Goal: Task Accomplishment & Management: Manage account settings

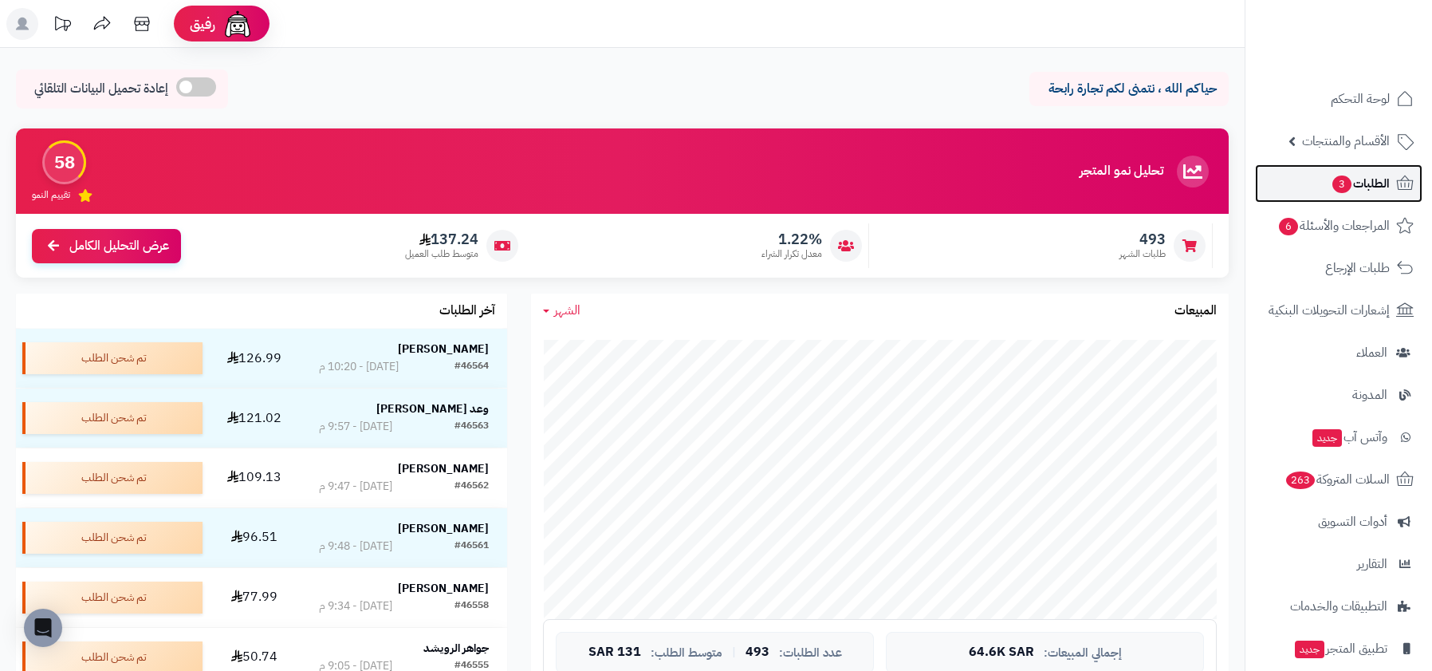
click at [1408, 175] on icon at bounding box center [1404, 183] width 19 height 19
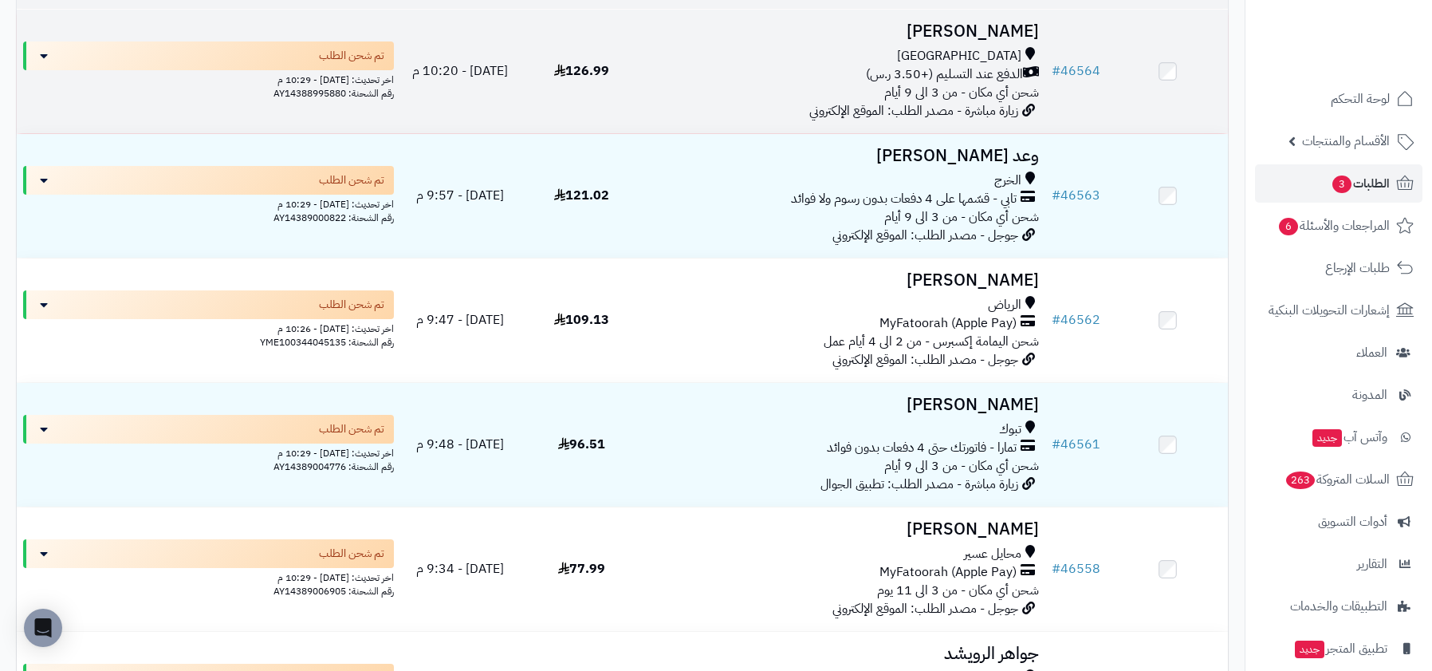
scroll to position [277, 0]
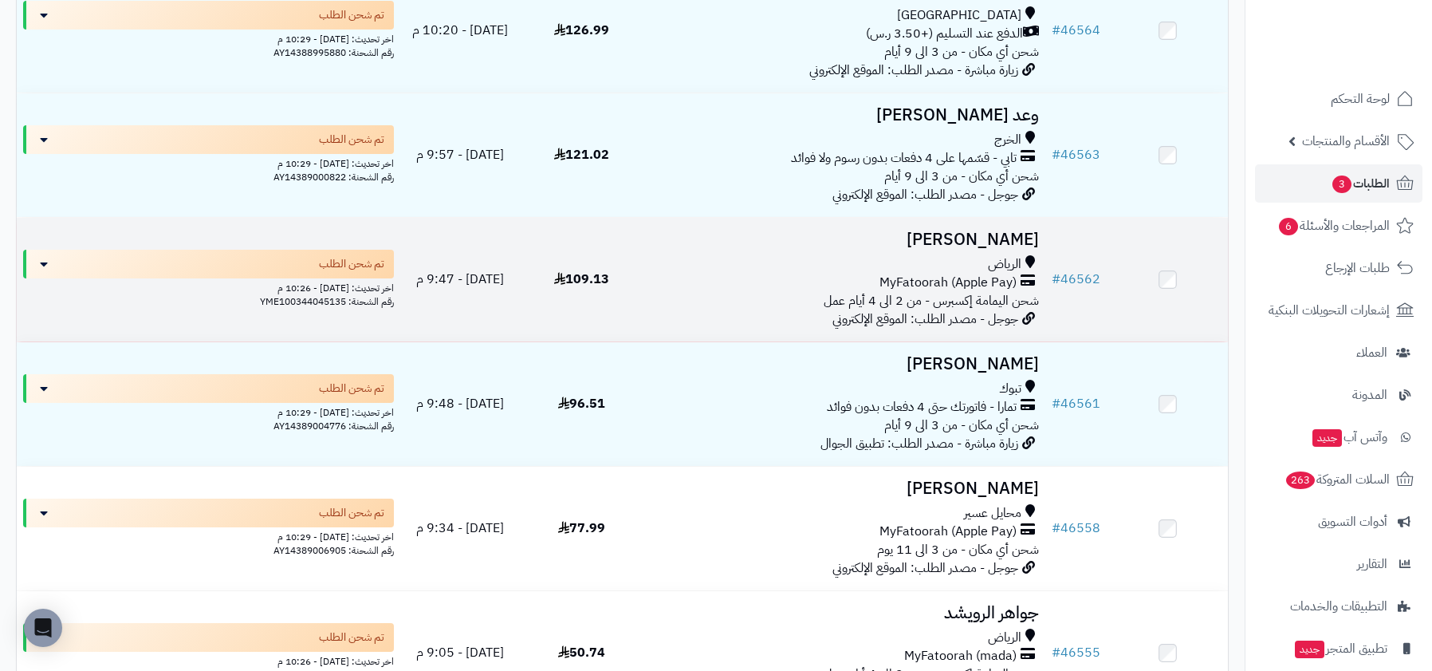
click at [993, 282] on span "MyFatoorah (Apple Pay)" at bounding box center [947, 282] width 137 height 18
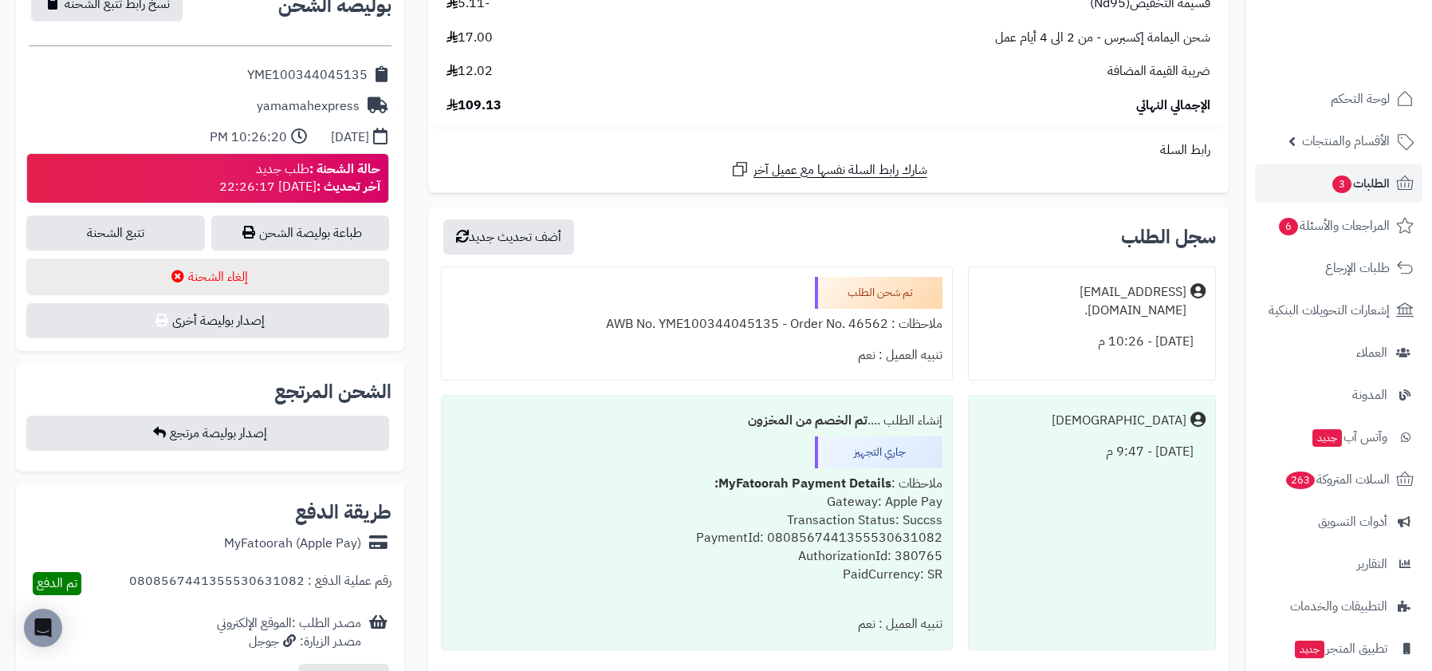
scroll to position [895, 0]
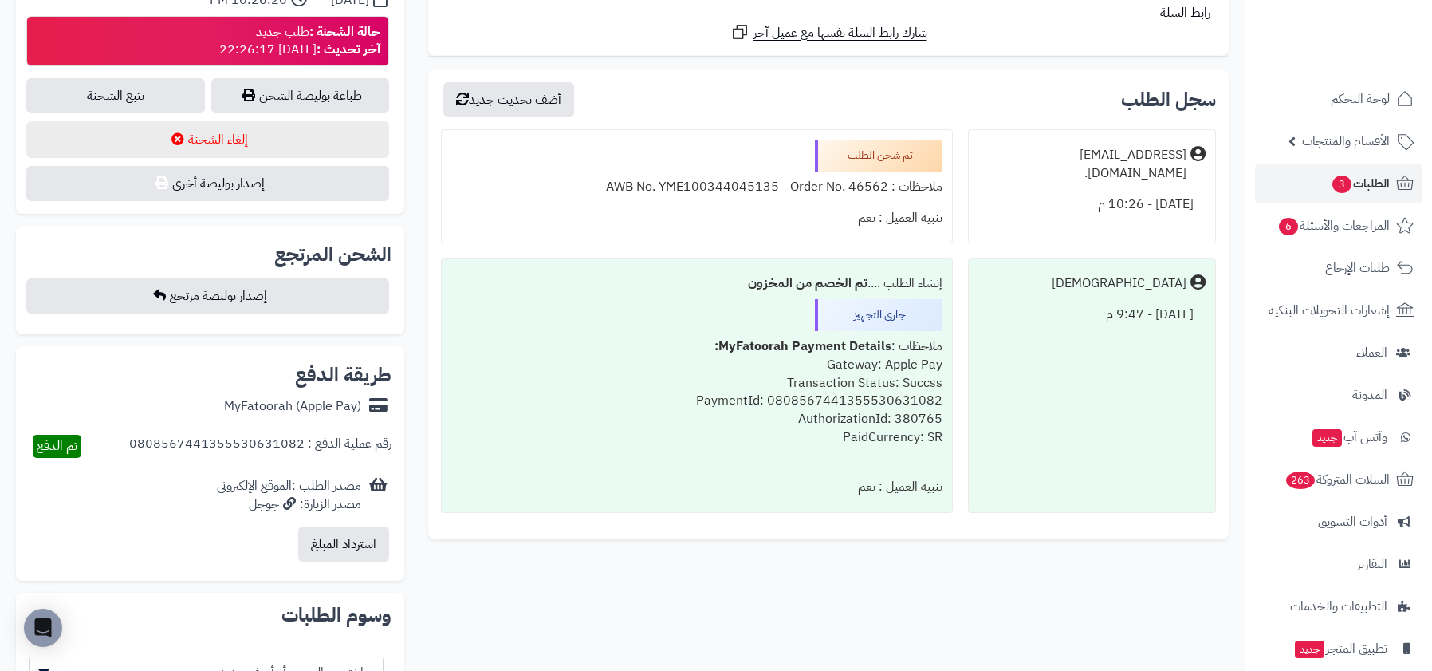
click at [845, 384] on div "ملاحظات : MyFatoorah Payment Details: Gateway: Apple Pay Transaction Status: Su…" at bounding box center [696, 401] width 491 height 140
click at [822, 435] on div "ملاحظات : MyFatoorah Payment Details: Gateway: Apple Pay Transaction Status: Su…" at bounding box center [696, 401] width 491 height 140
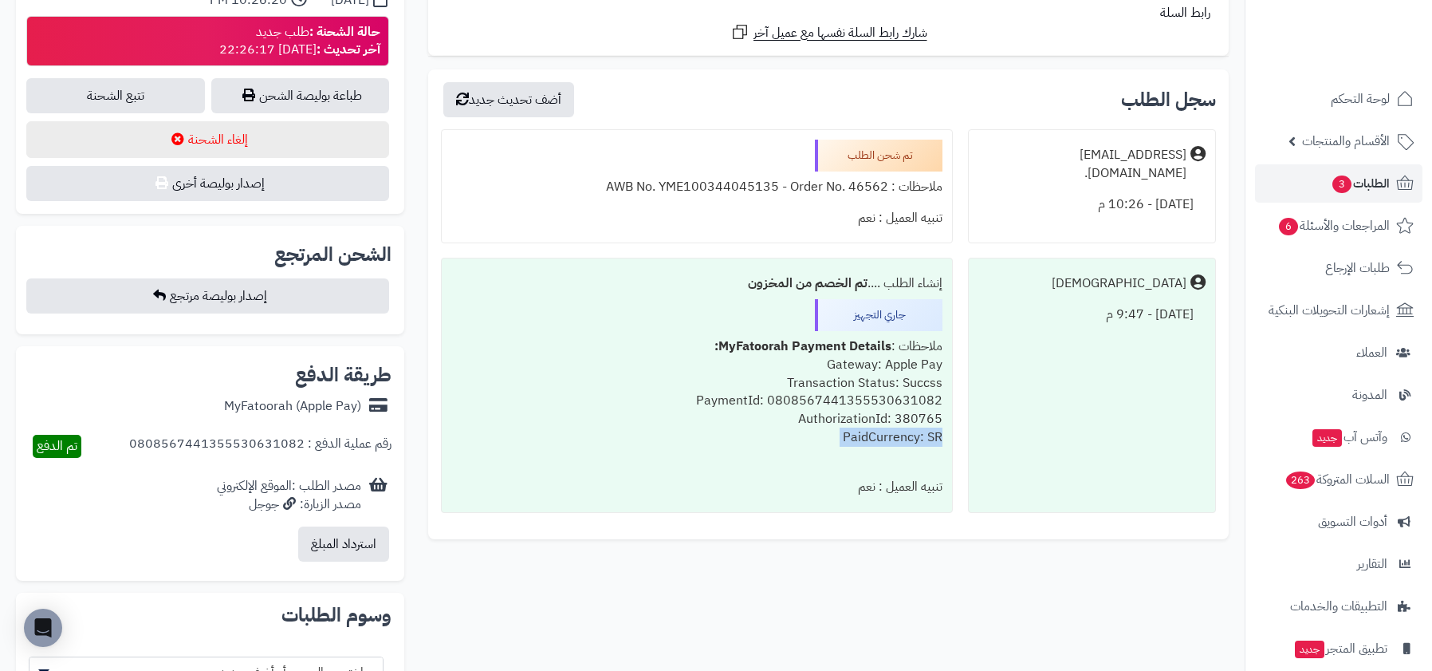
click at [822, 435] on div "ملاحظات : MyFatoorah Payment Details: Gateway: Apple Pay Transaction Status: Su…" at bounding box center [696, 401] width 491 height 140
click at [879, 388] on div "ملاحظات : MyFatoorah Payment Details: Gateway: Apple Pay Transaction Status: Su…" at bounding box center [696, 401] width 491 height 140
click at [850, 430] on div "ملاحظات : MyFatoorah Payment Details: Gateway: Apple Pay Transaction Status: Su…" at bounding box center [696, 401] width 491 height 140
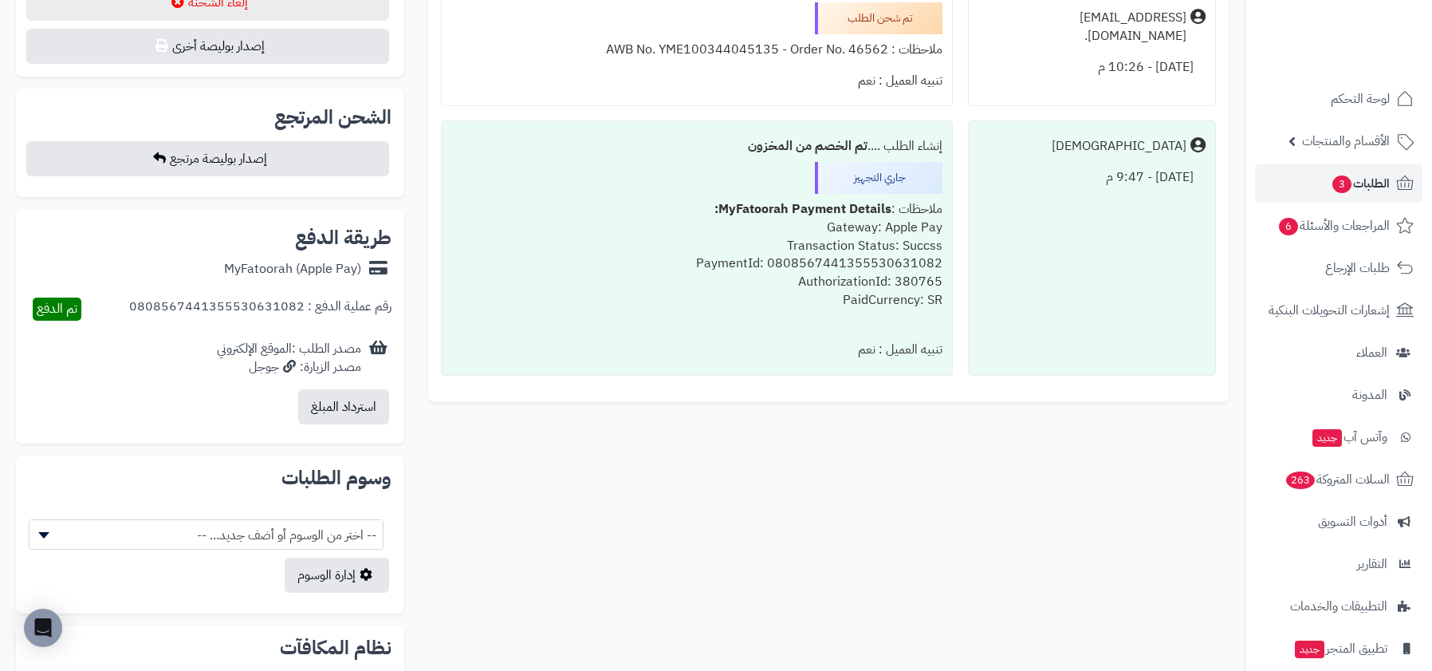
scroll to position [1190, 0]
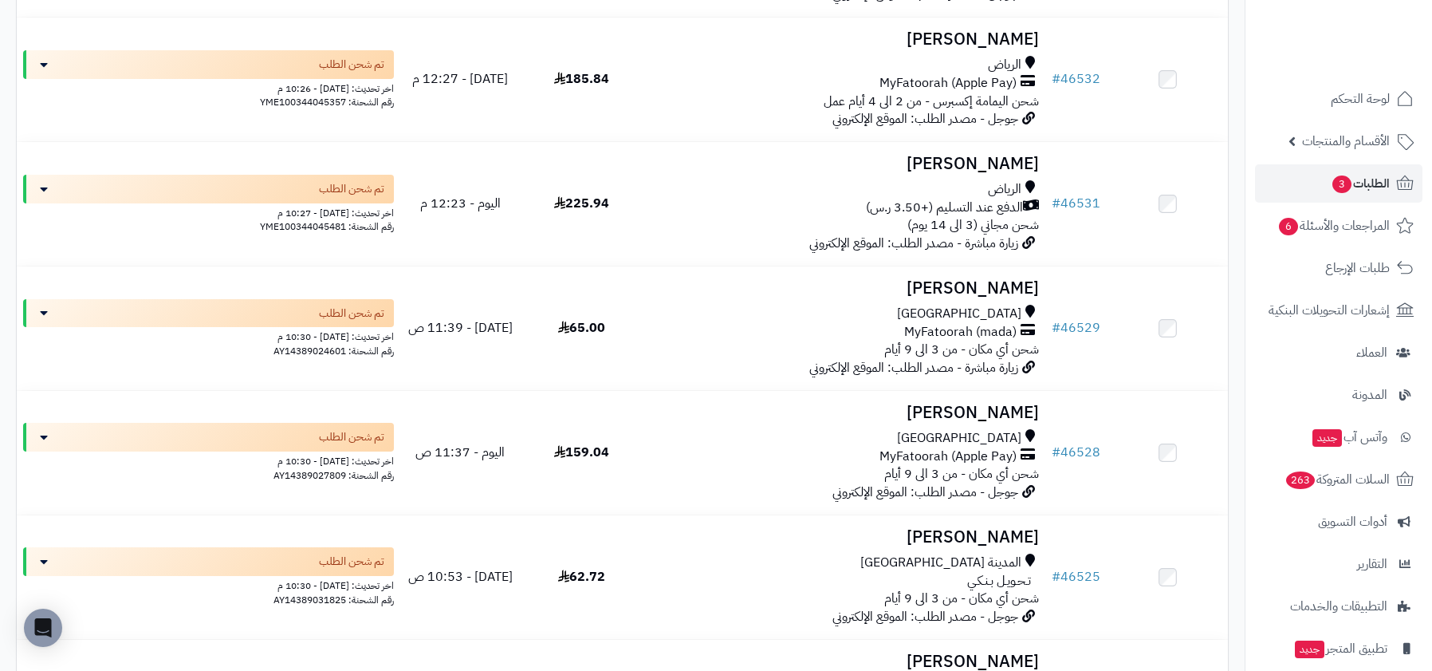
scroll to position [4604, 0]
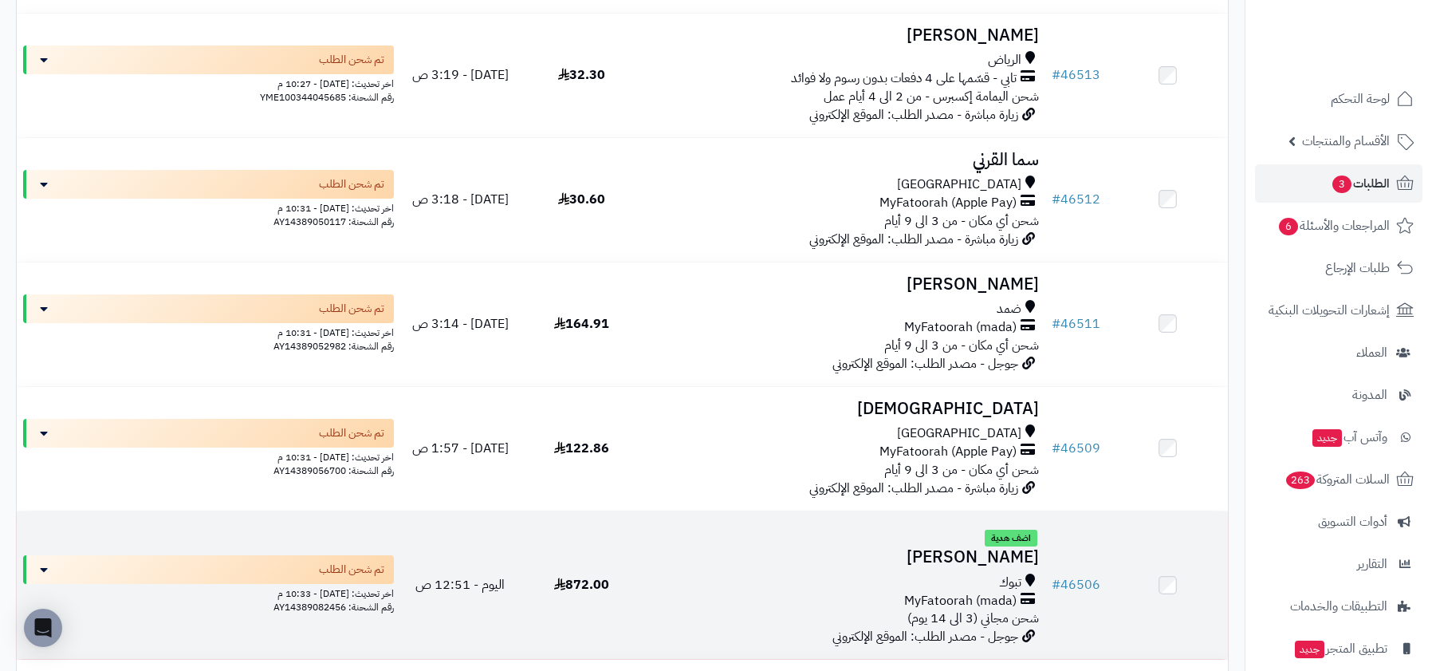
click at [1032, 547] on span "اضف هدية" at bounding box center [1011, 538] width 53 height 18
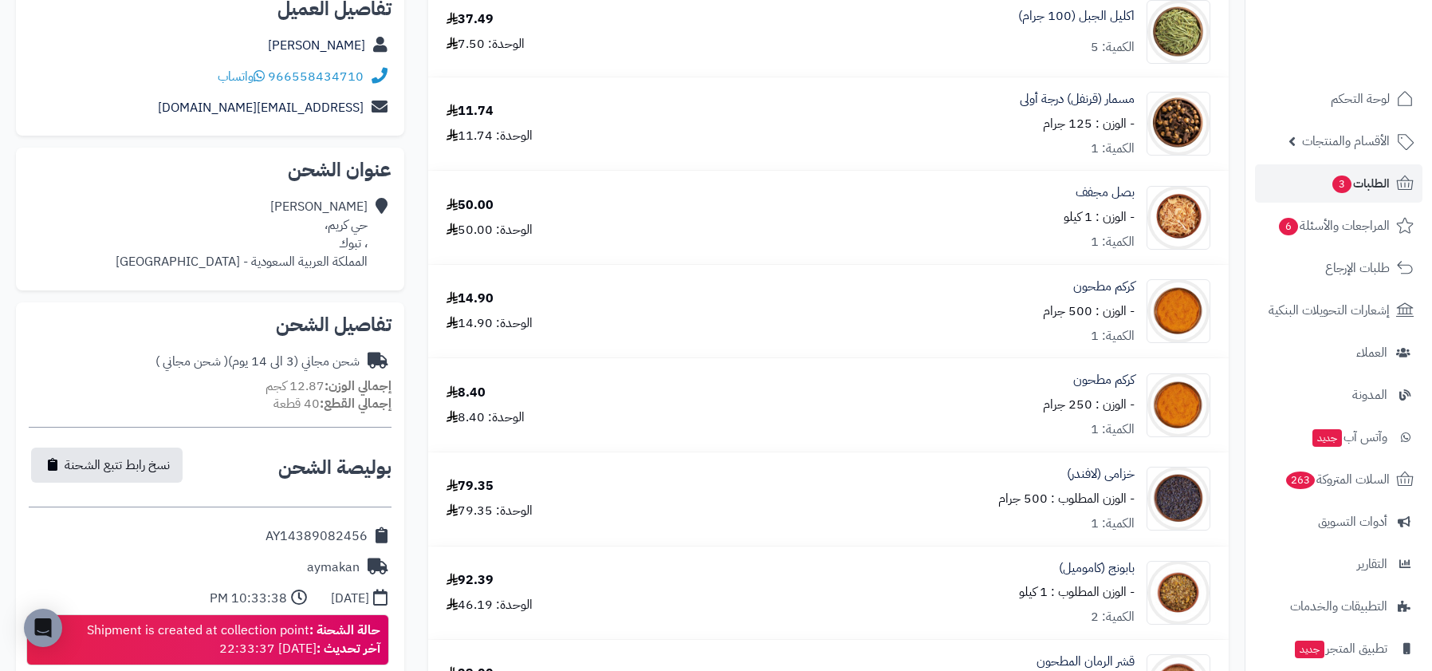
scroll to position [57, 0]
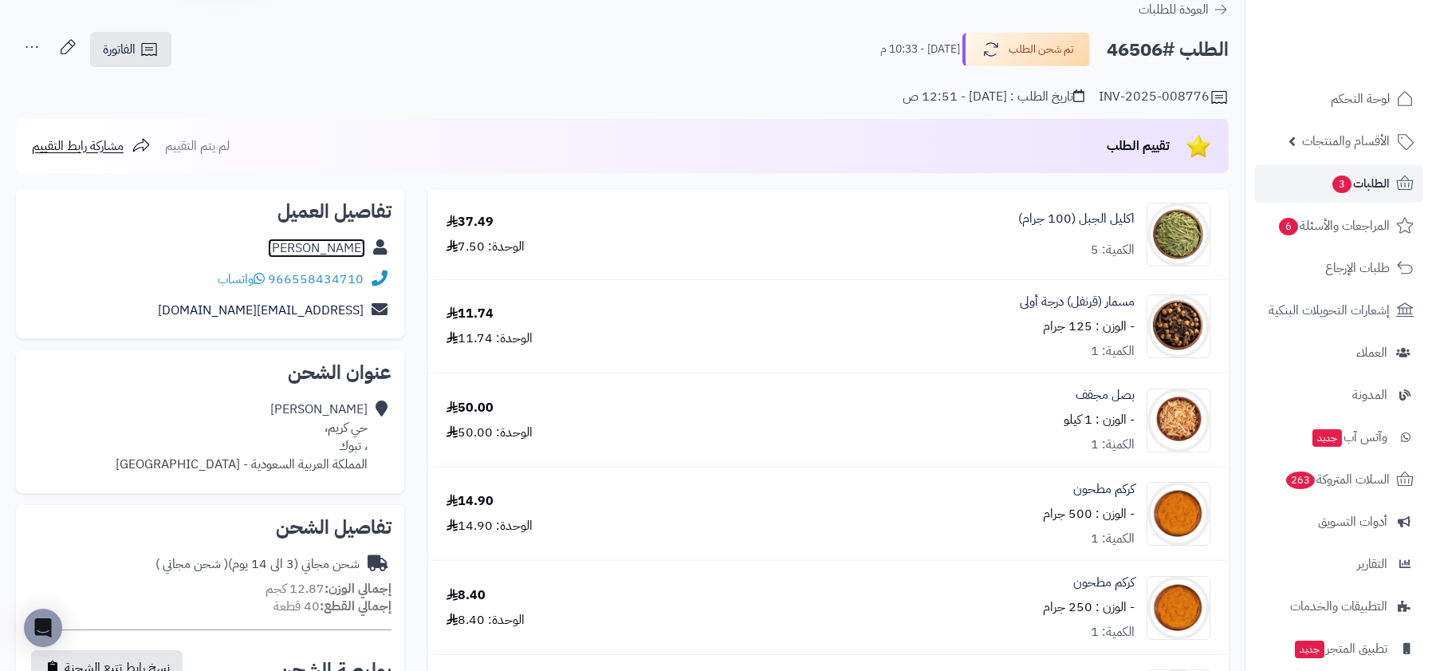
click at [352, 243] on link "[PERSON_NAME]" at bounding box center [316, 247] width 97 height 19
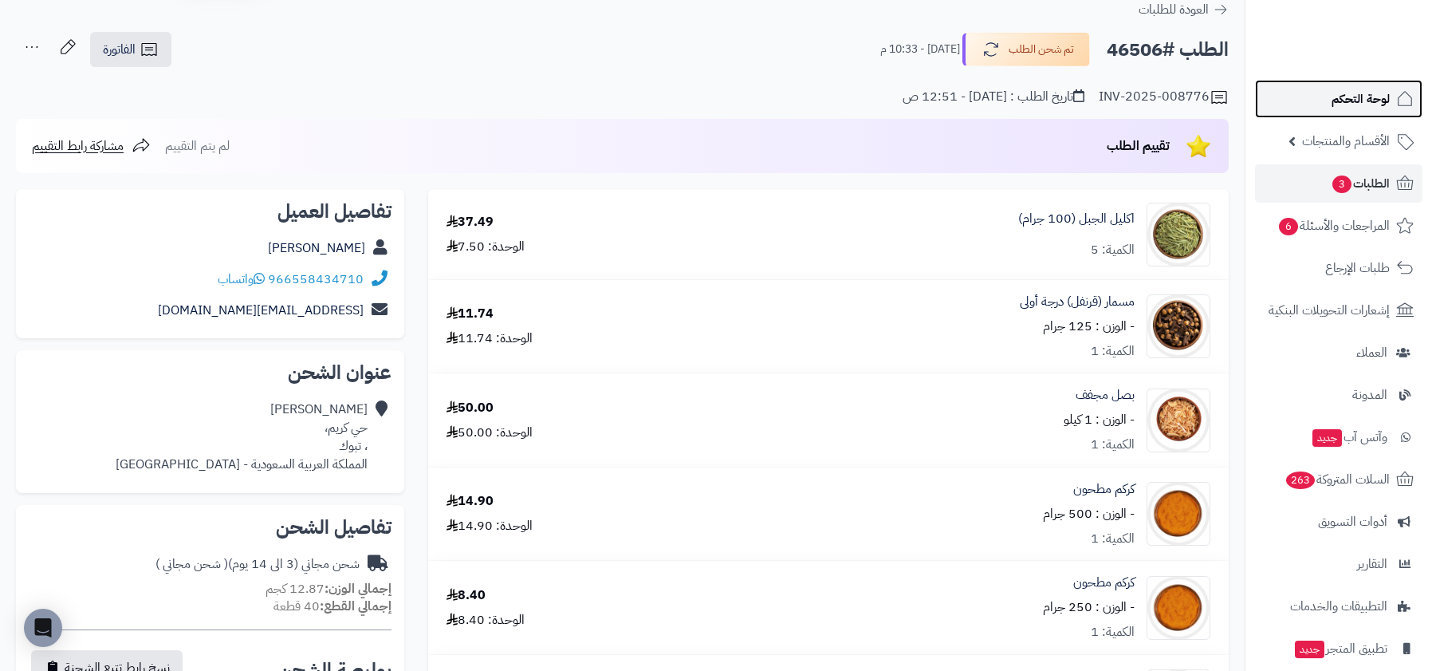
click at [1319, 98] on link "لوحة التحكم" at bounding box center [1338, 99] width 167 height 38
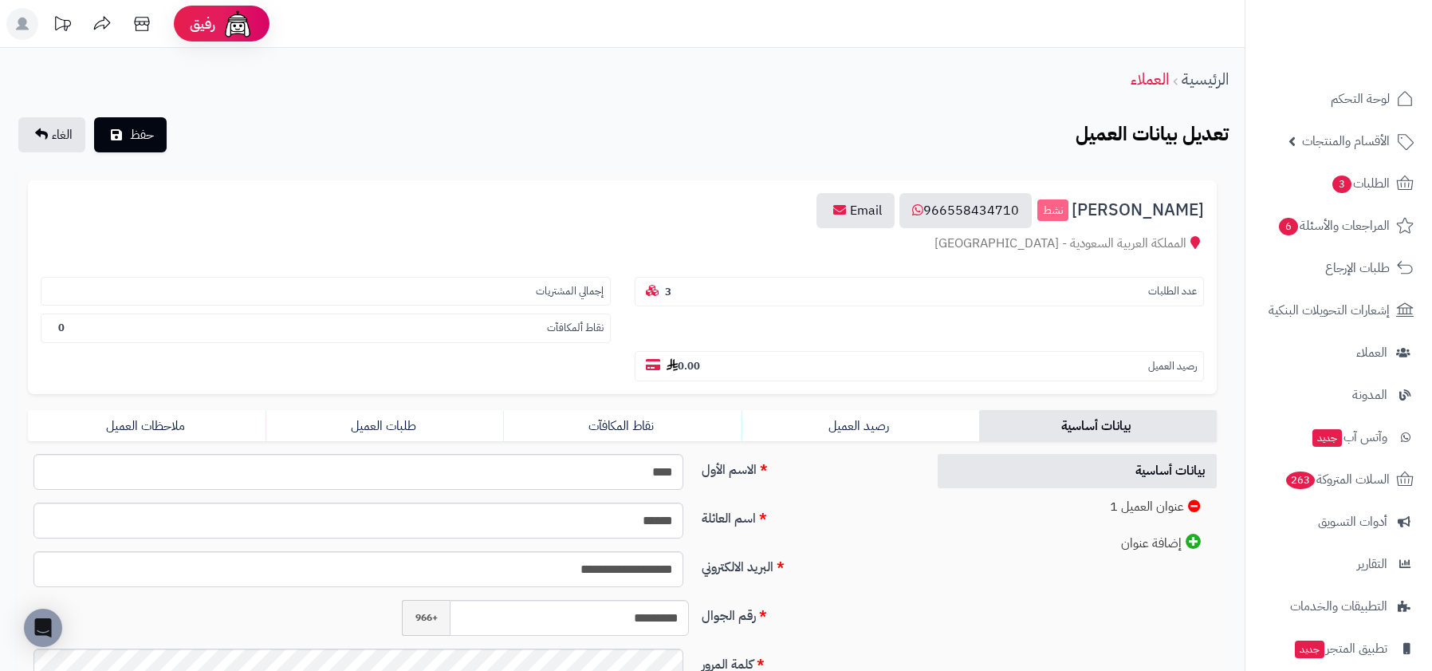
scroll to position [142, 0]
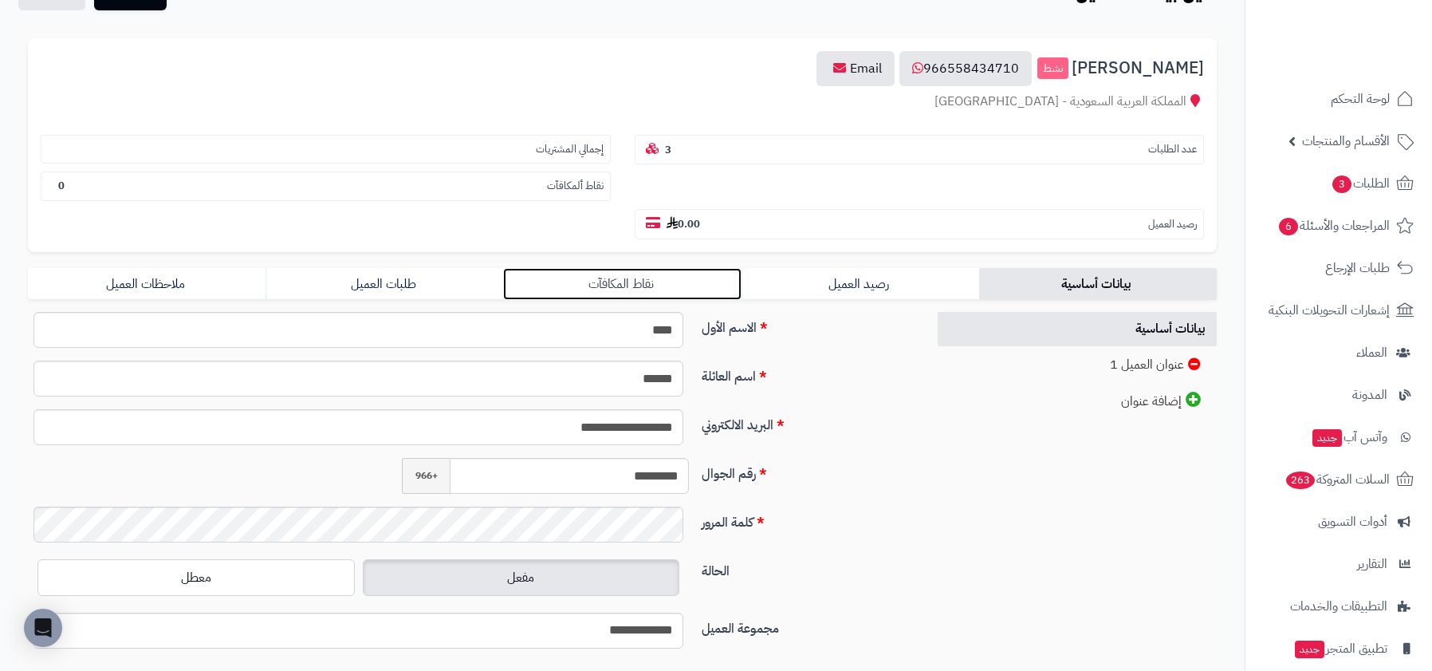
click at [613, 276] on link "نقاط المكافآت" at bounding box center [622, 284] width 238 height 32
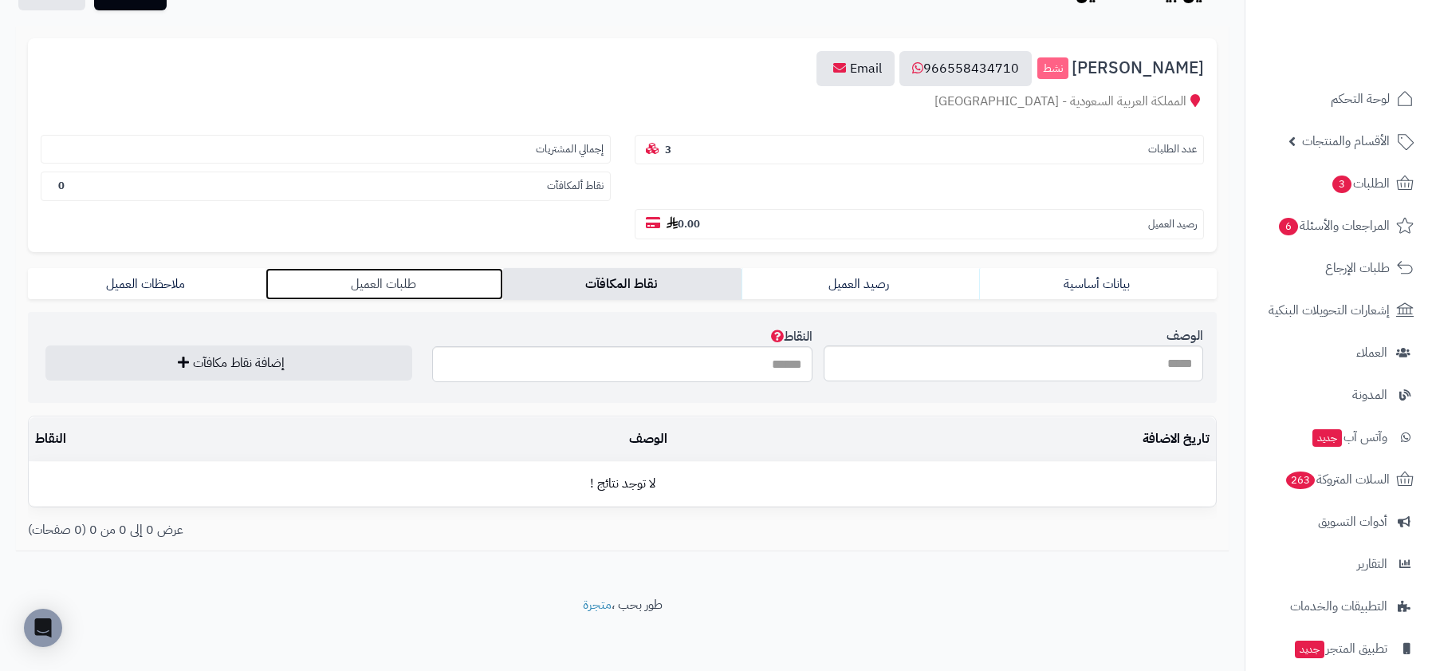
click at [418, 280] on link "طلبات العميل" at bounding box center [385, 284] width 238 height 32
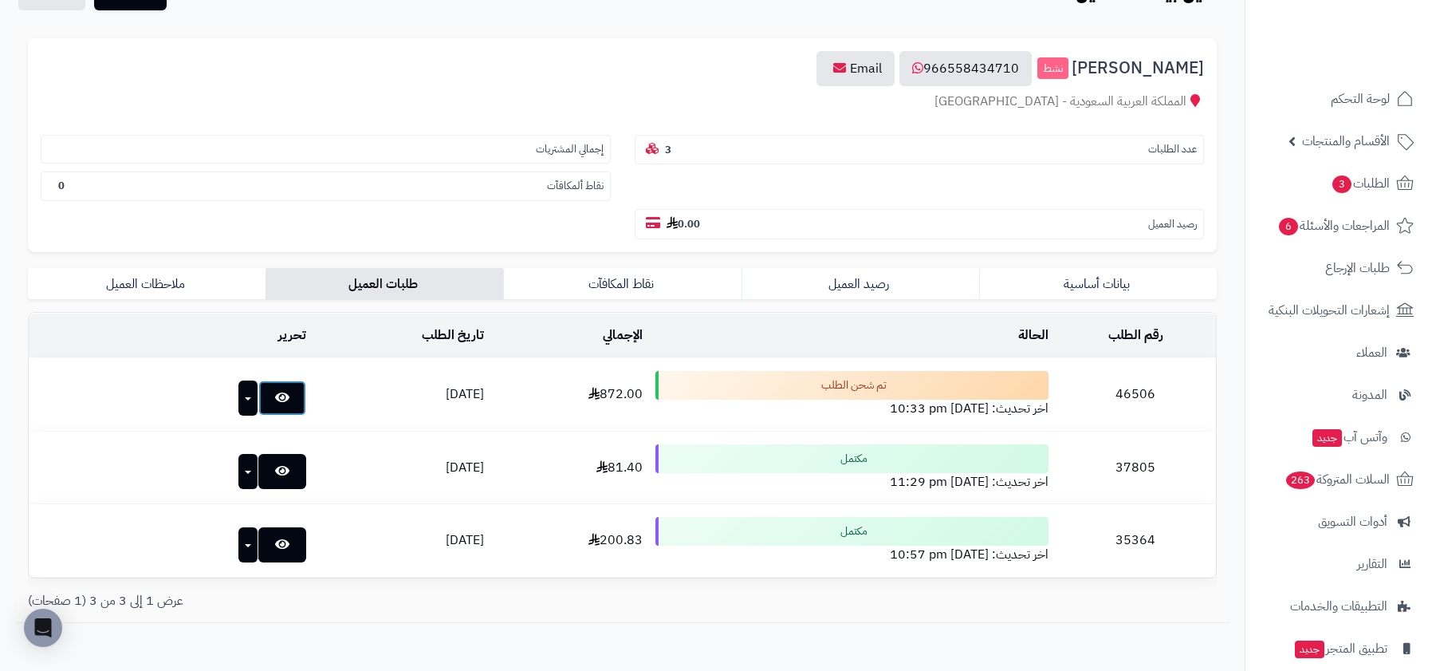
click at [258, 400] on link at bounding box center [282, 397] width 48 height 35
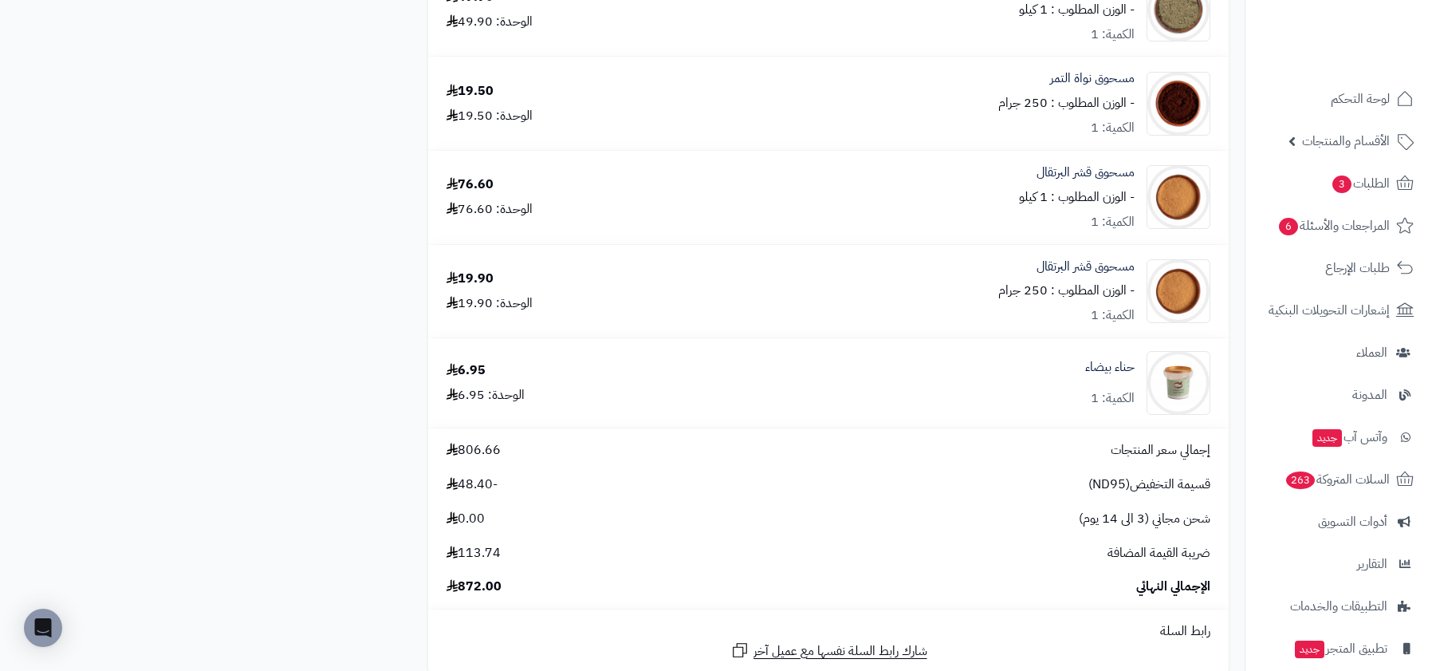
scroll to position [2925, 0]
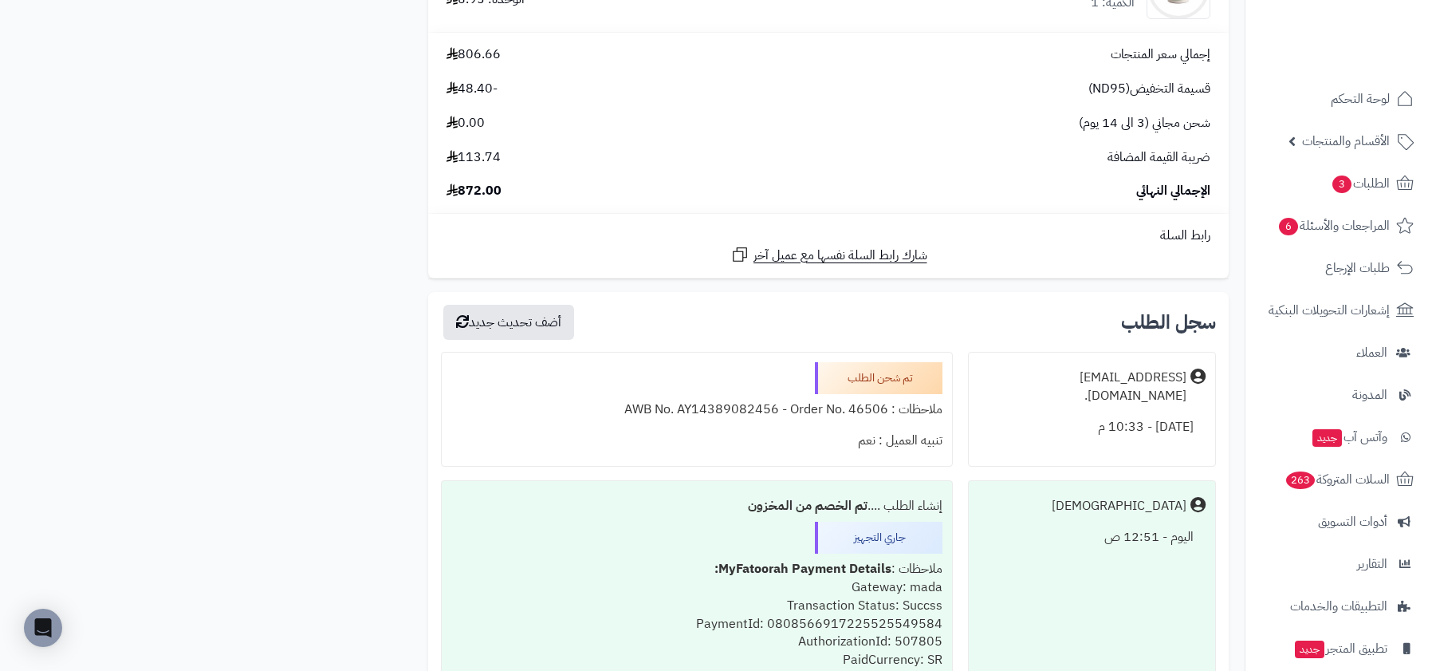
scroll to position [3331, 0]
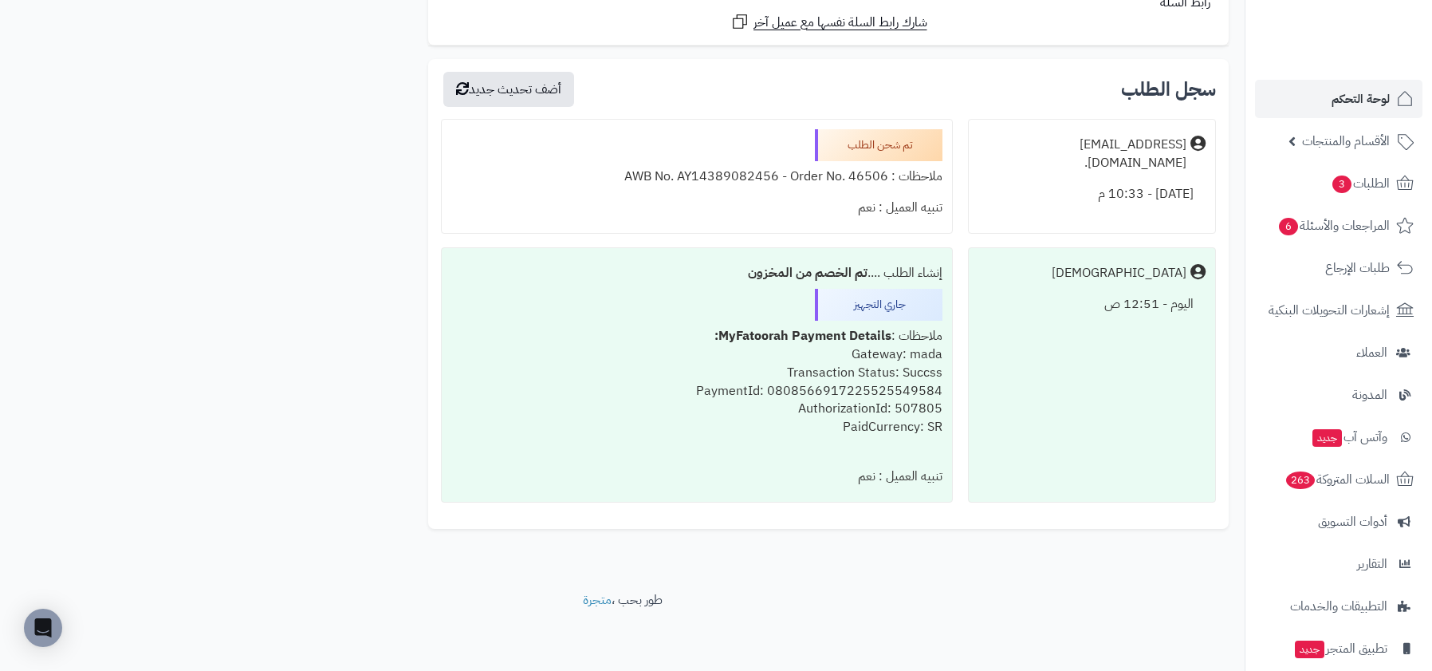
click at [1295, 100] on link "لوحة التحكم" at bounding box center [1338, 99] width 167 height 38
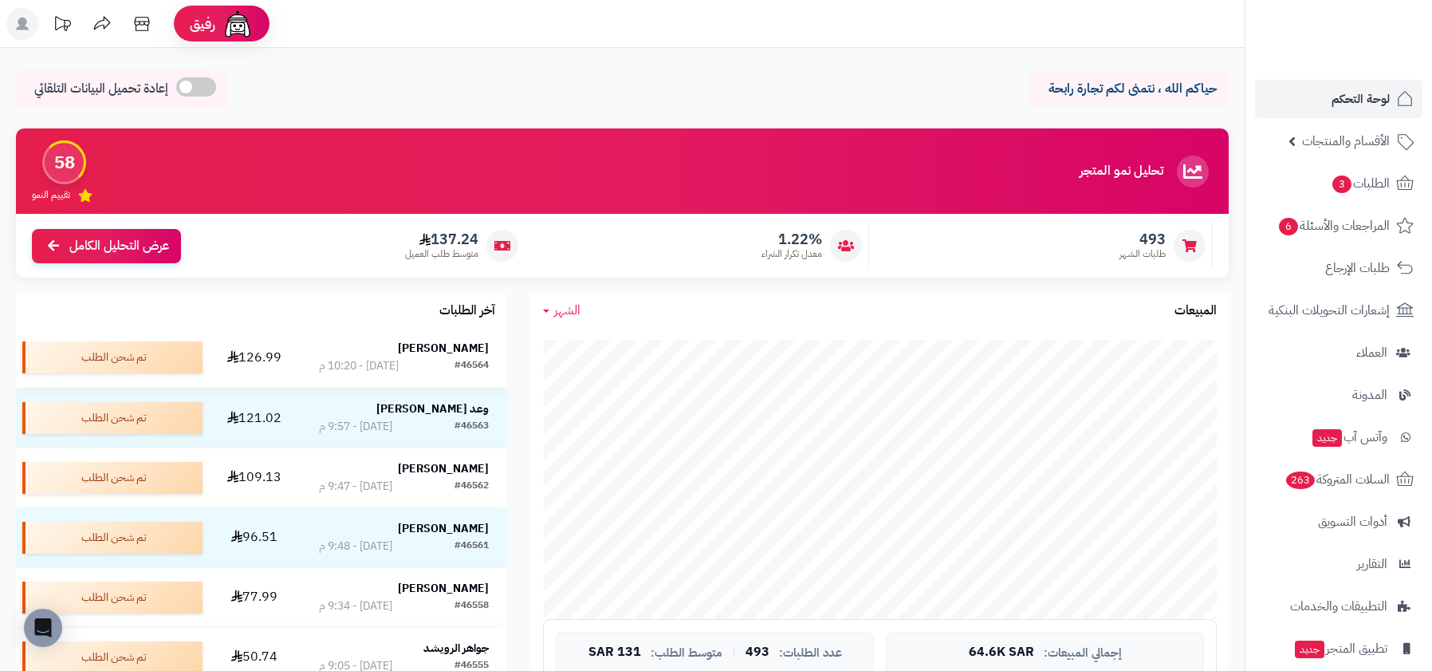
click at [458, 355] on strong "[PERSON_NAME]" at bounding box center [443, 348] width 91 height 17
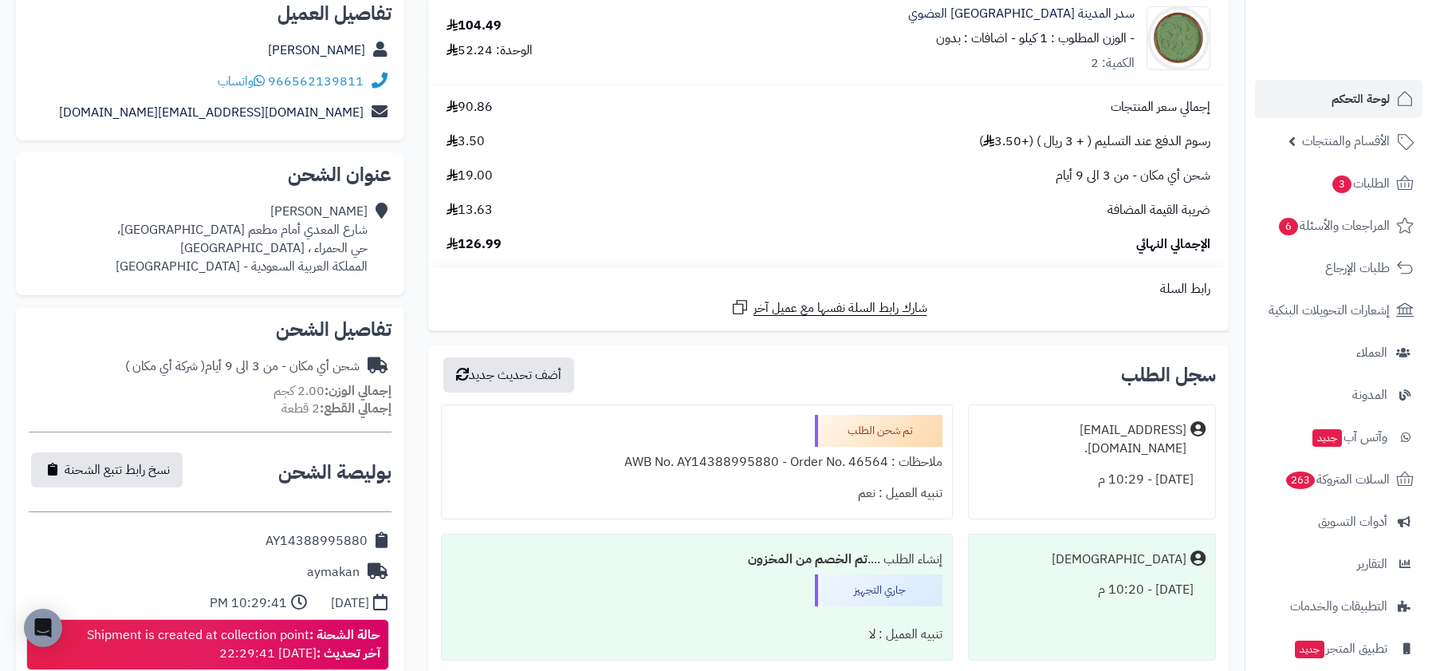
scroll to position [228, 0]
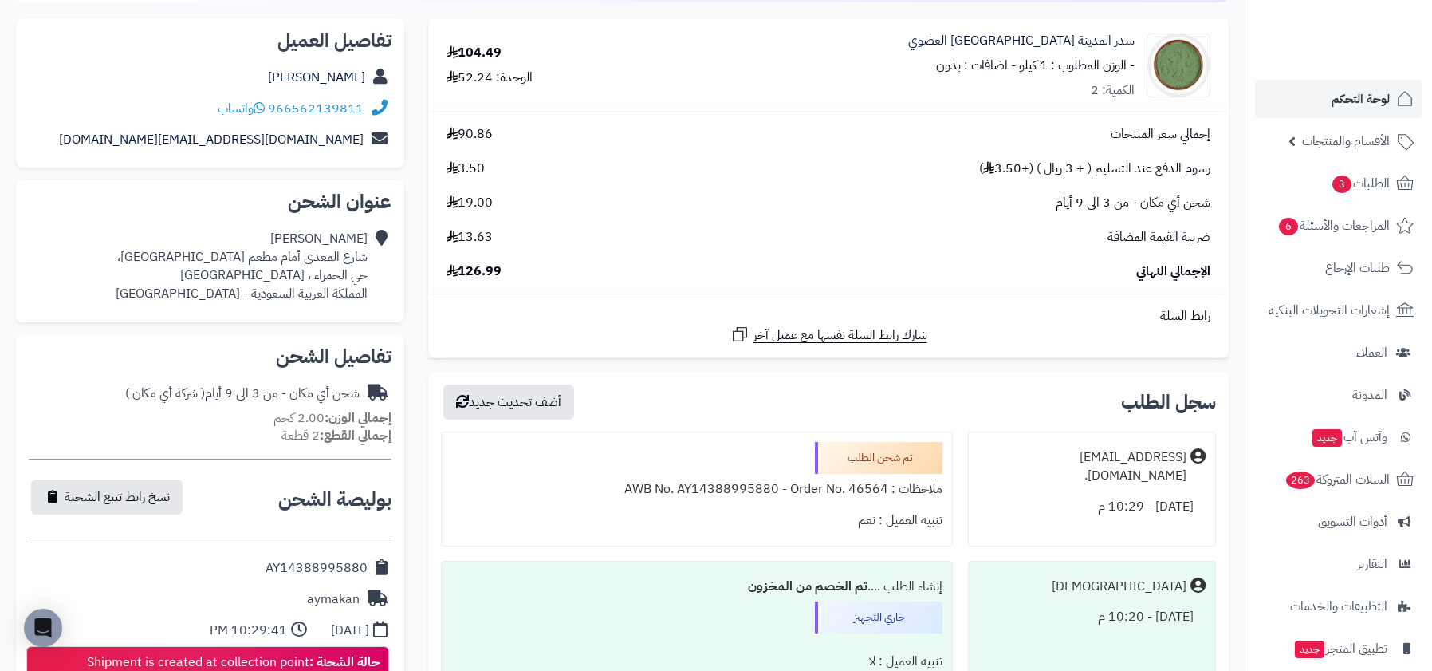
click at [1028, 160] on span "رسوم الدفع عند التسليم ( + 3 ريال ) (+3.50 )" at bounding box center [1094, 168] width 231 height 18
click at [985, 210] on div "شحن أي مكان - من 3 الى 9 أيام 19.00" at bounding box center [829, 203] width 788 height 18
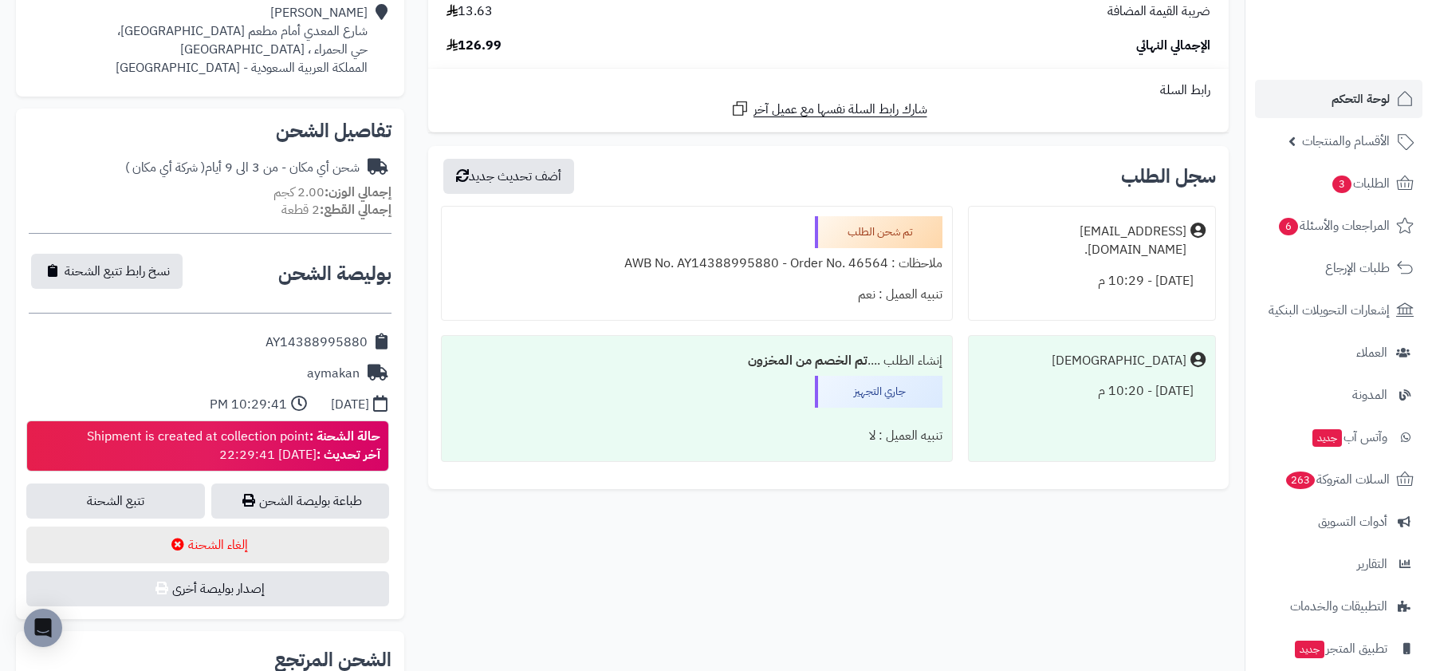
scroll to position [489, 0]
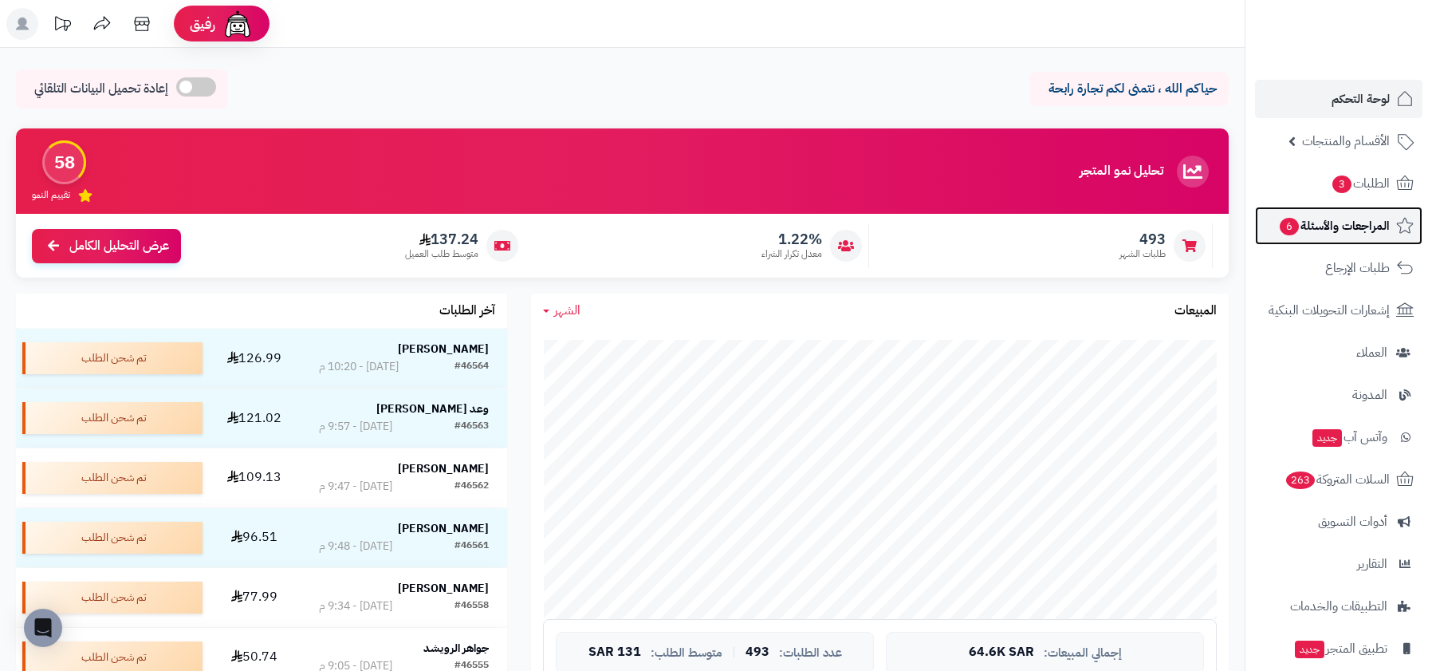
click at [1320, 233] on span "المراجعات والأسئلة 6" at bounding box center [1334, 225] width 112 height 22
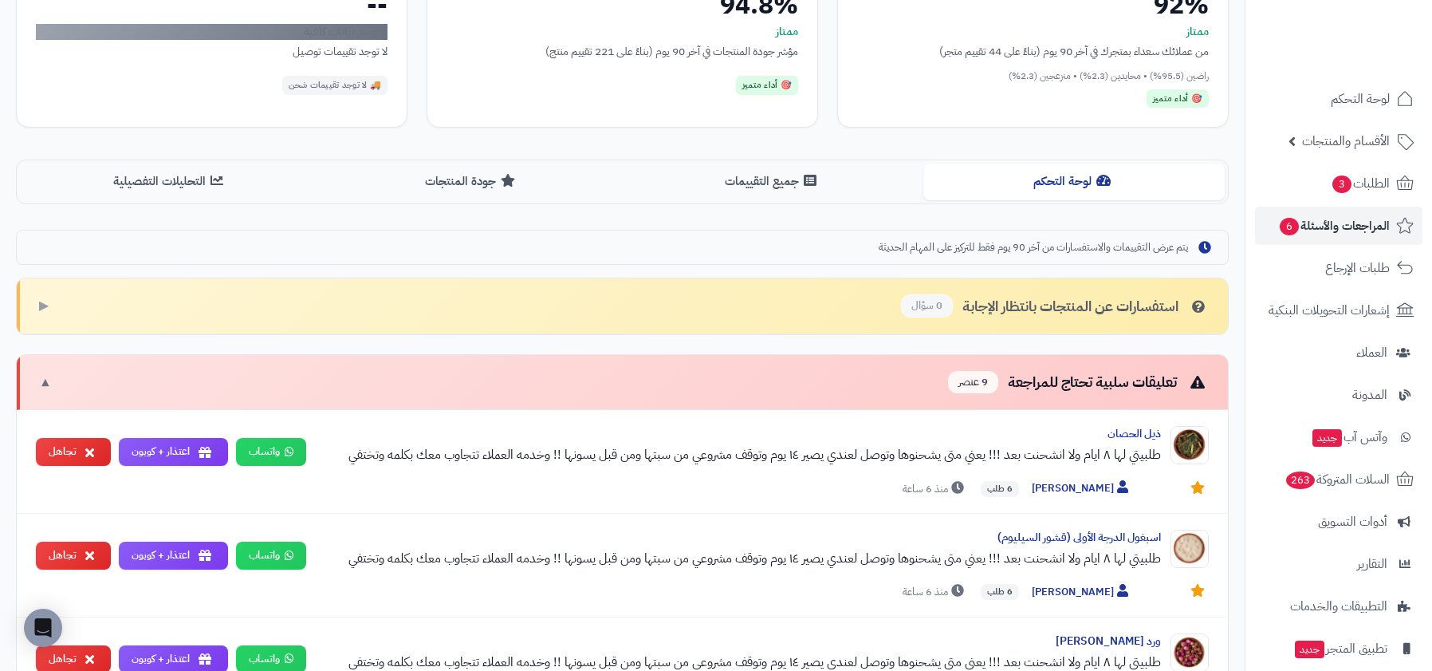
scroll to position [354, 0]
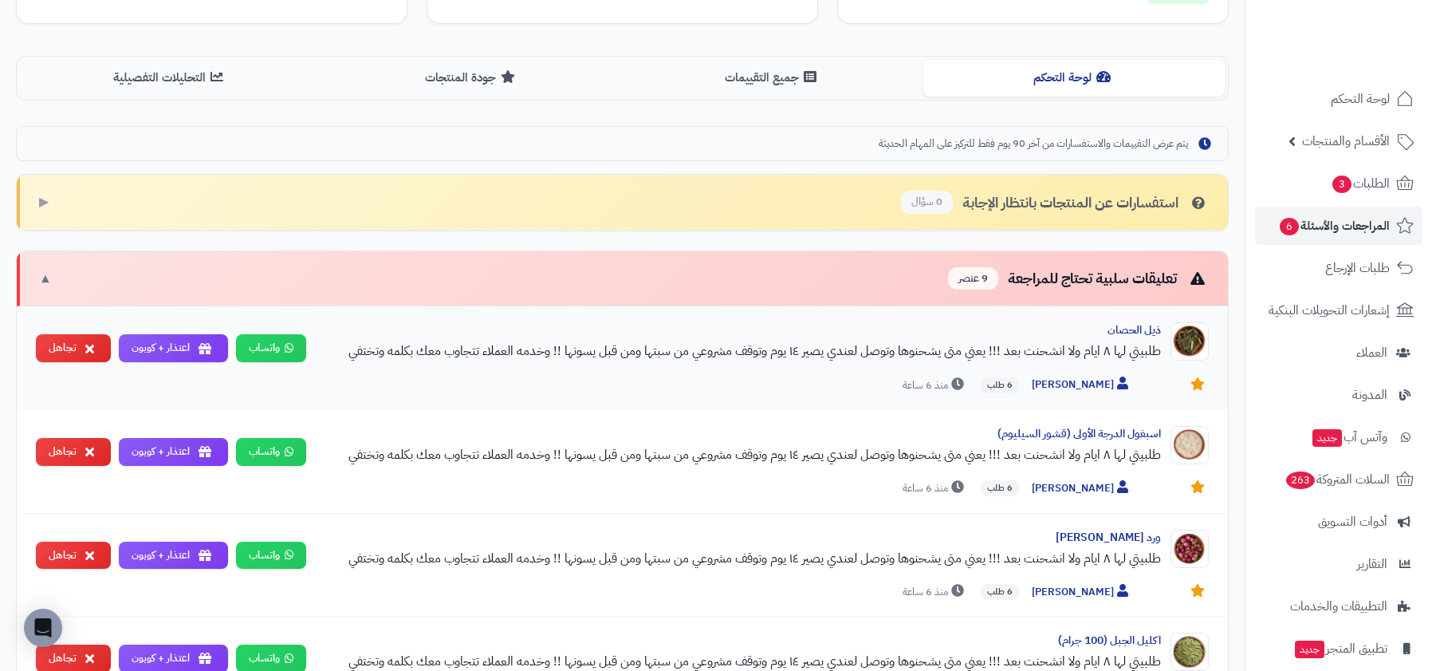
click at [853, 341] on div "طلبيتي لها ٨ ايام ولا انشحنت بعد !!! يعني متى يشحنوها وتوصل لعندي يصير ١٤ يوم و…" at bounding box center [740, 350] width 842 height 19
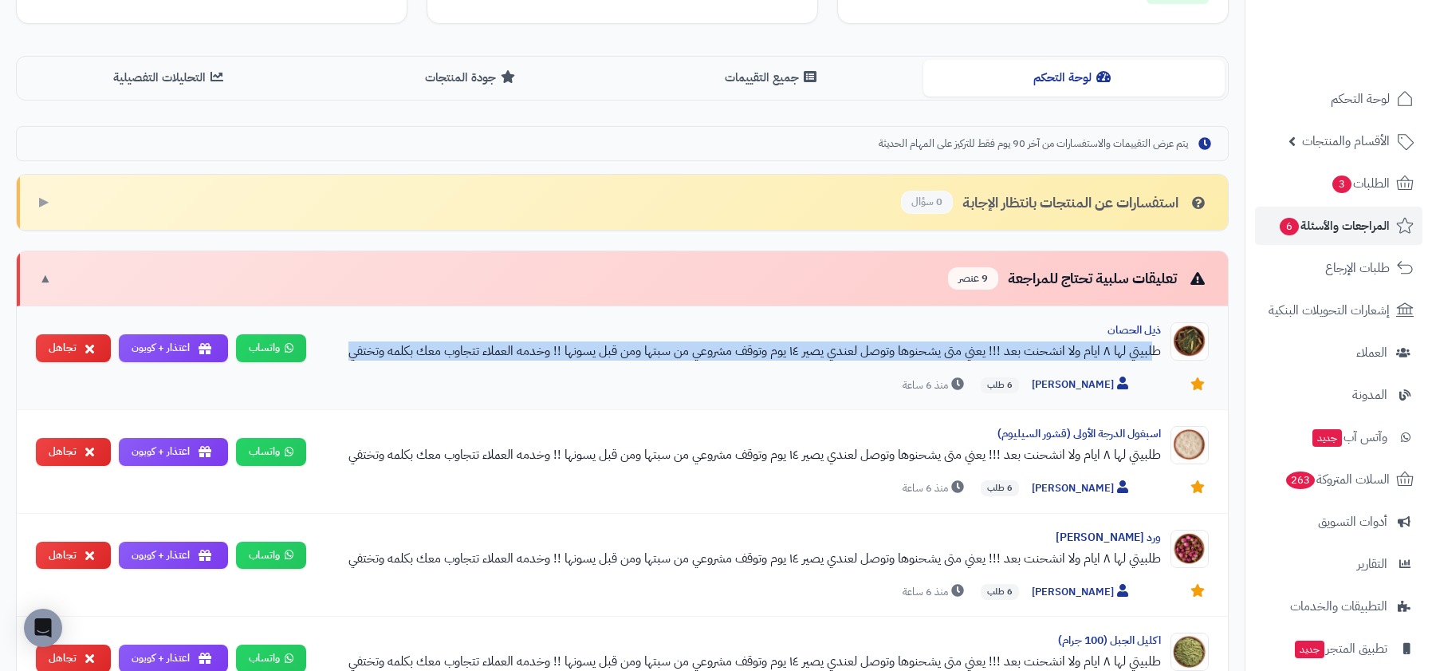
click at [793, 344] on div "طلبيتي لها ٨ ايام ولا انشحنت بعد !!! يعني متى يشحنوها وتوصل لعندي يصير ١٤ يوم و…" at bounding box center [740, 350] width 842 height 19
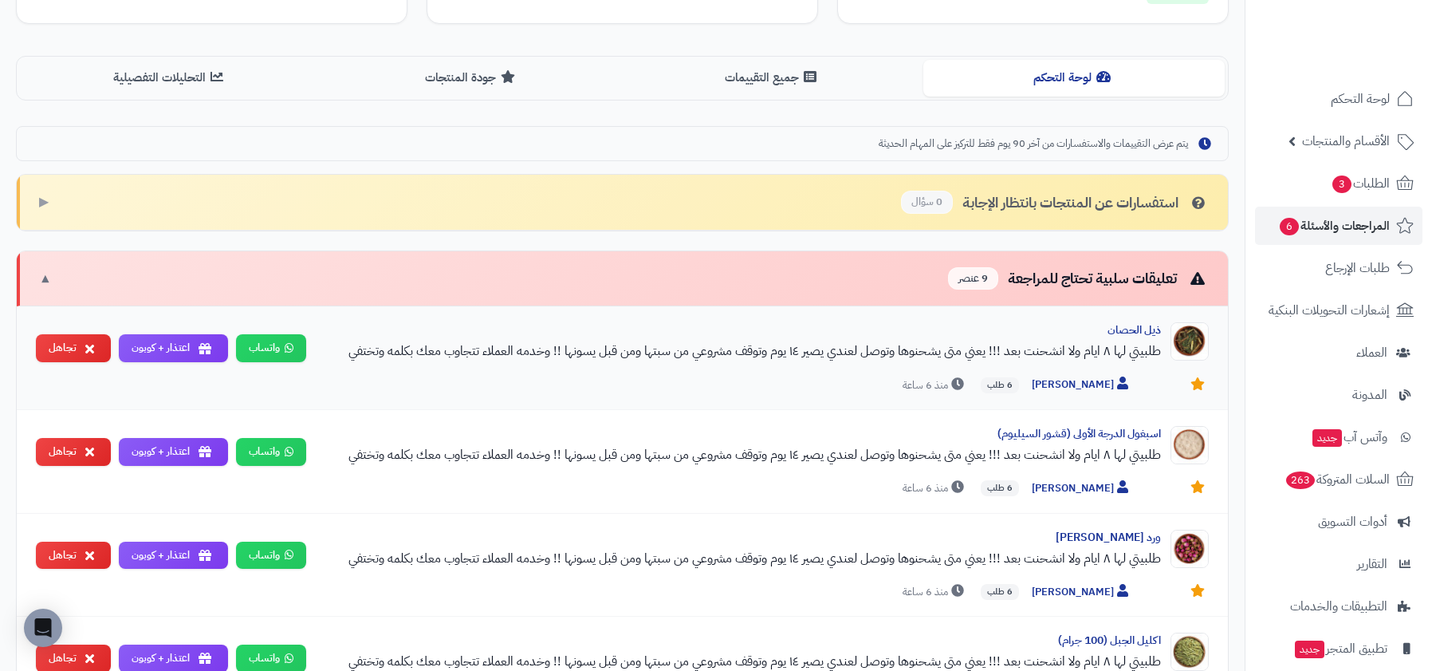
click at [793, 344] on div "طلبيتي لها ٨ ايام ولا انشحنت بعد !!! يعني متى يشحنوها وتوصل لعندي يصير ١٤ يوم و…" at bounding box center [740, 350] width 842 height 19
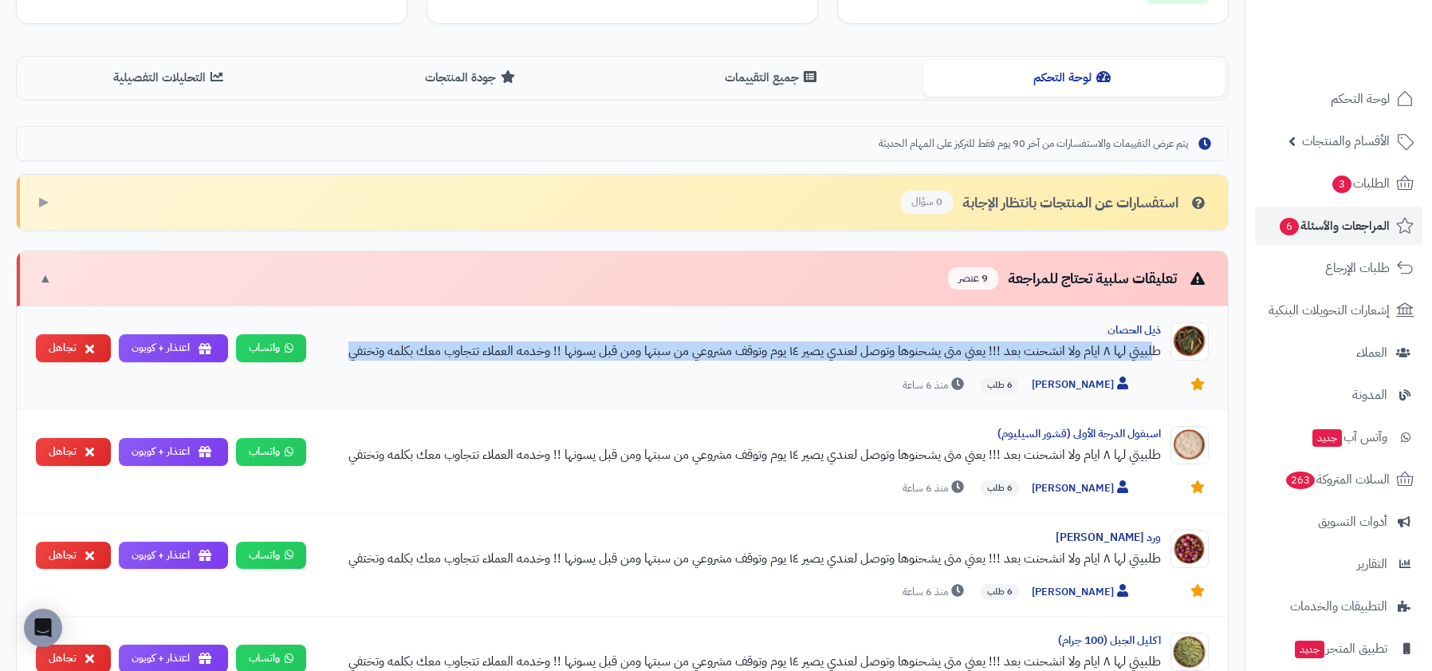
click at [748, 344] on div "طلبيتي لها ٨ ايام ولا انشحنت بعد !!! يعني متى يشحنوها وتوصل لعندي يصير ١٤ يوم و…" at bounding box center [740, 350] width 842 height 19
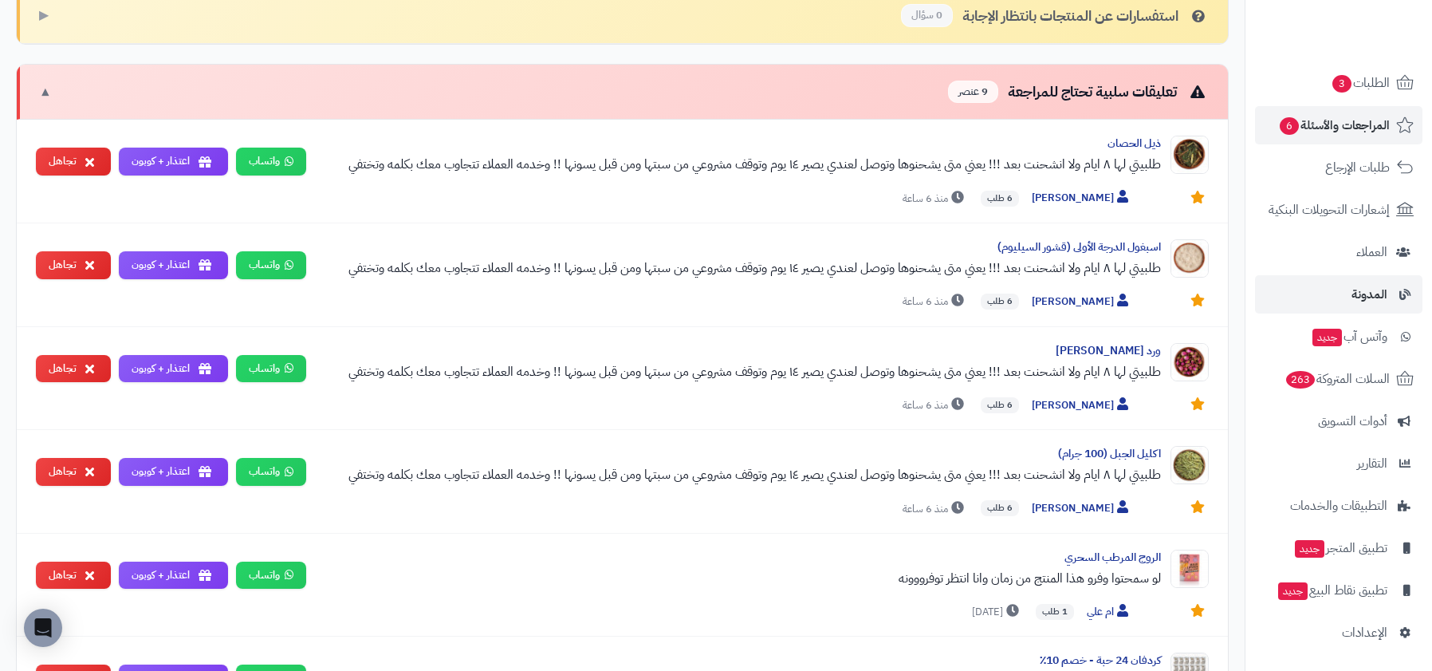
scroll to position [613, 0]
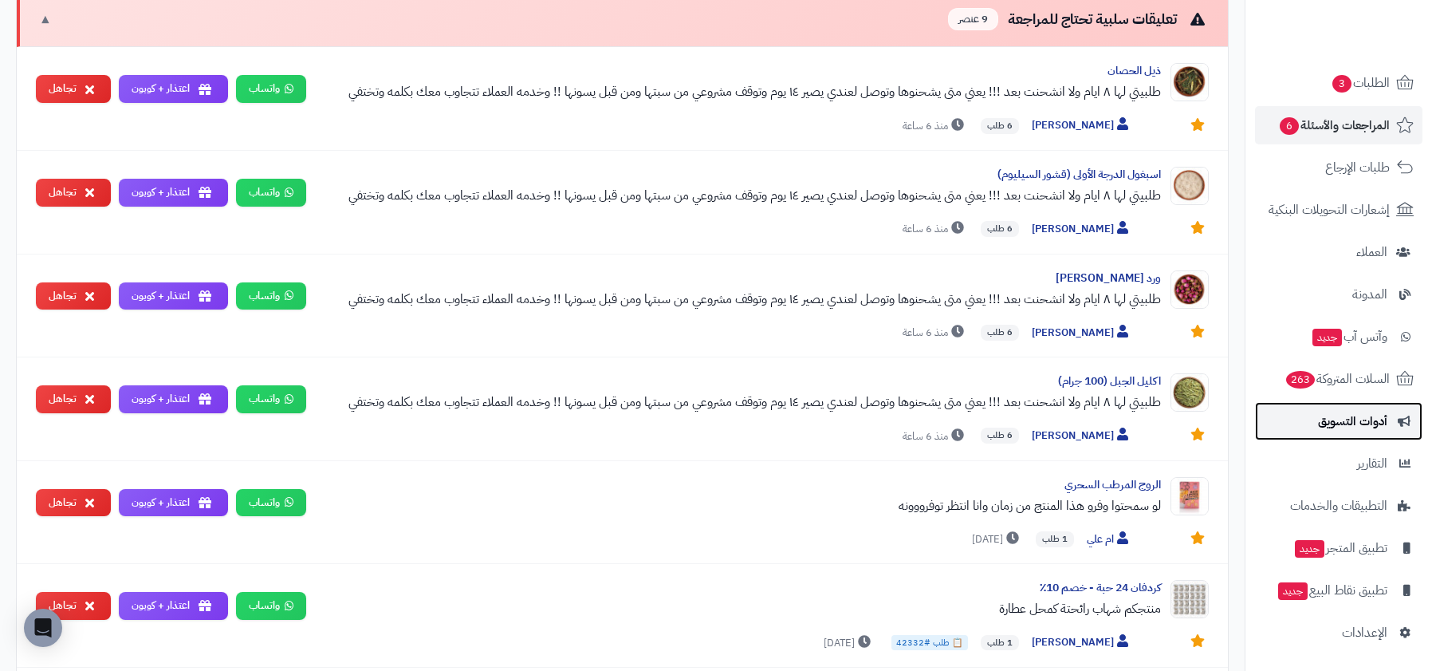
click at [1355, 422] on span "أدوات التسويق" at bounding box center [1352, 421] width 69 height 22
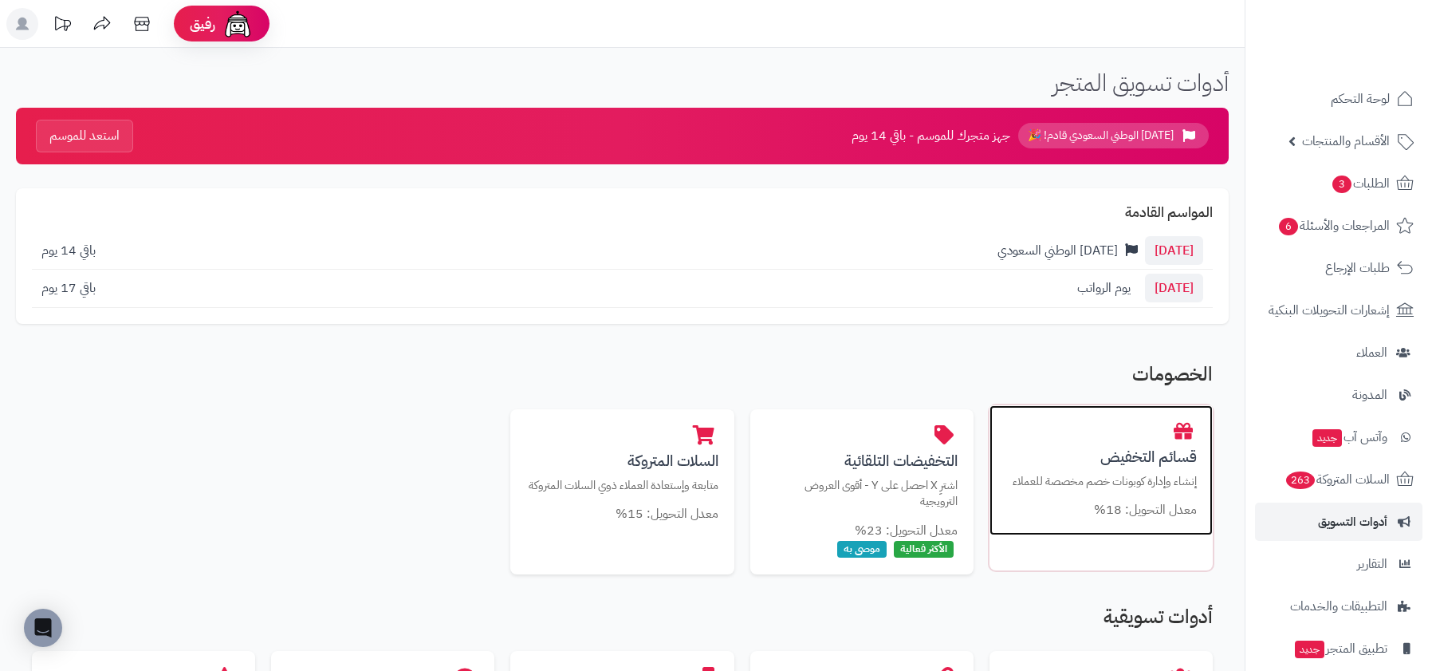
click at [1052, 482] on p "إنشاء وإدارة كوبونات خصم مخصصة للعملاء" at bounding box center [1100, 481] width 191 height 17
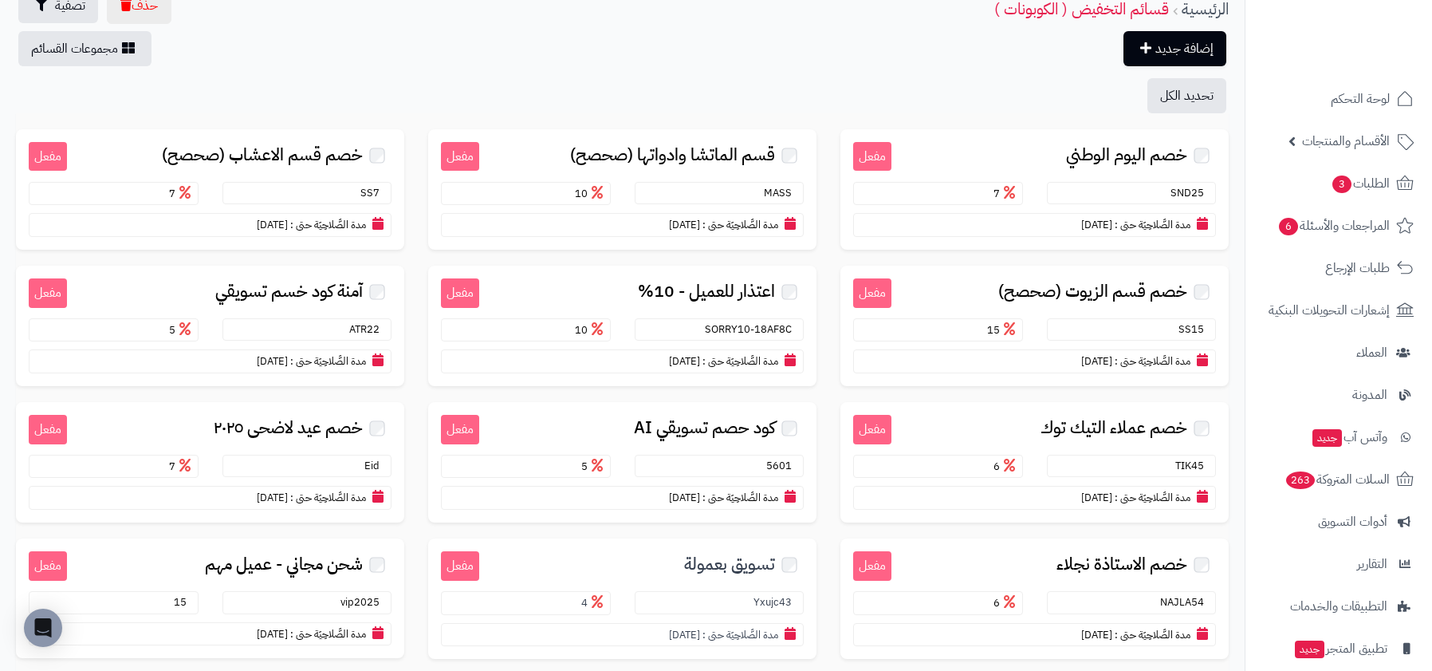
scroll to position [63, 0]
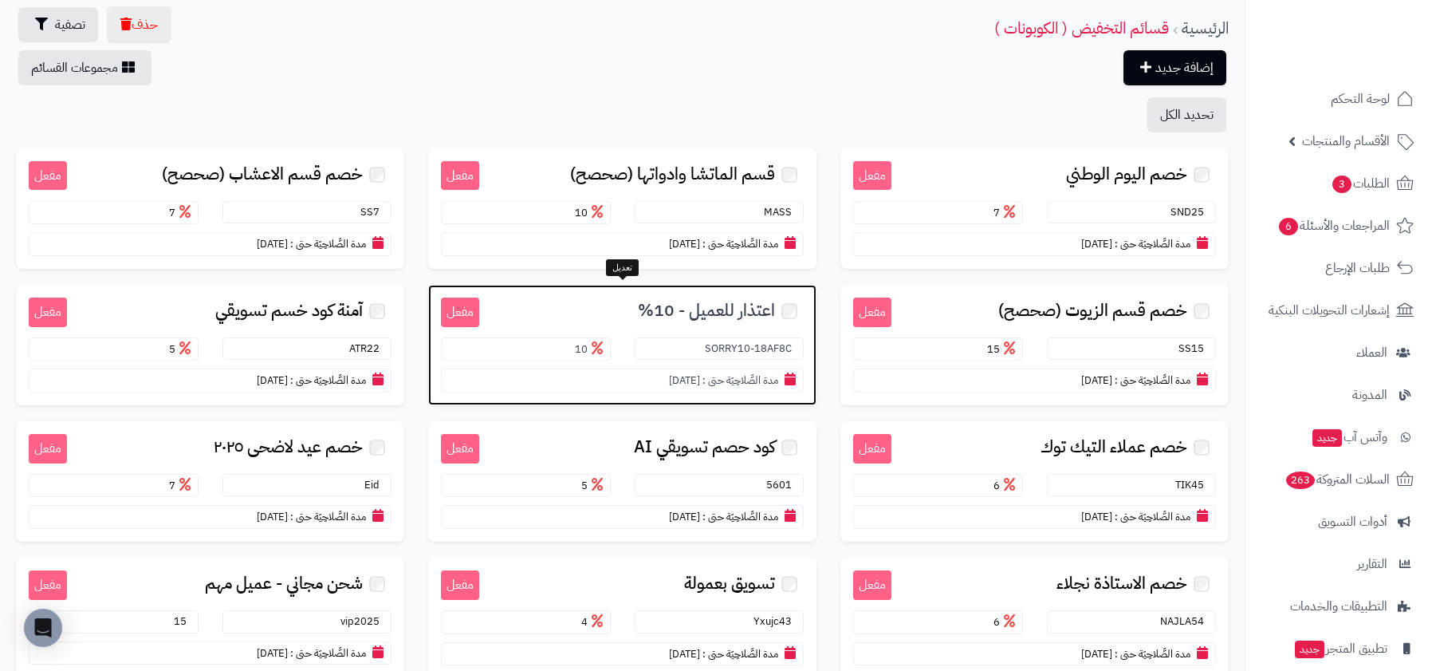
click at [712, 317] on span "اعتذار للعميل - 10%" at bounding box center [706, 310] width 137 height 18
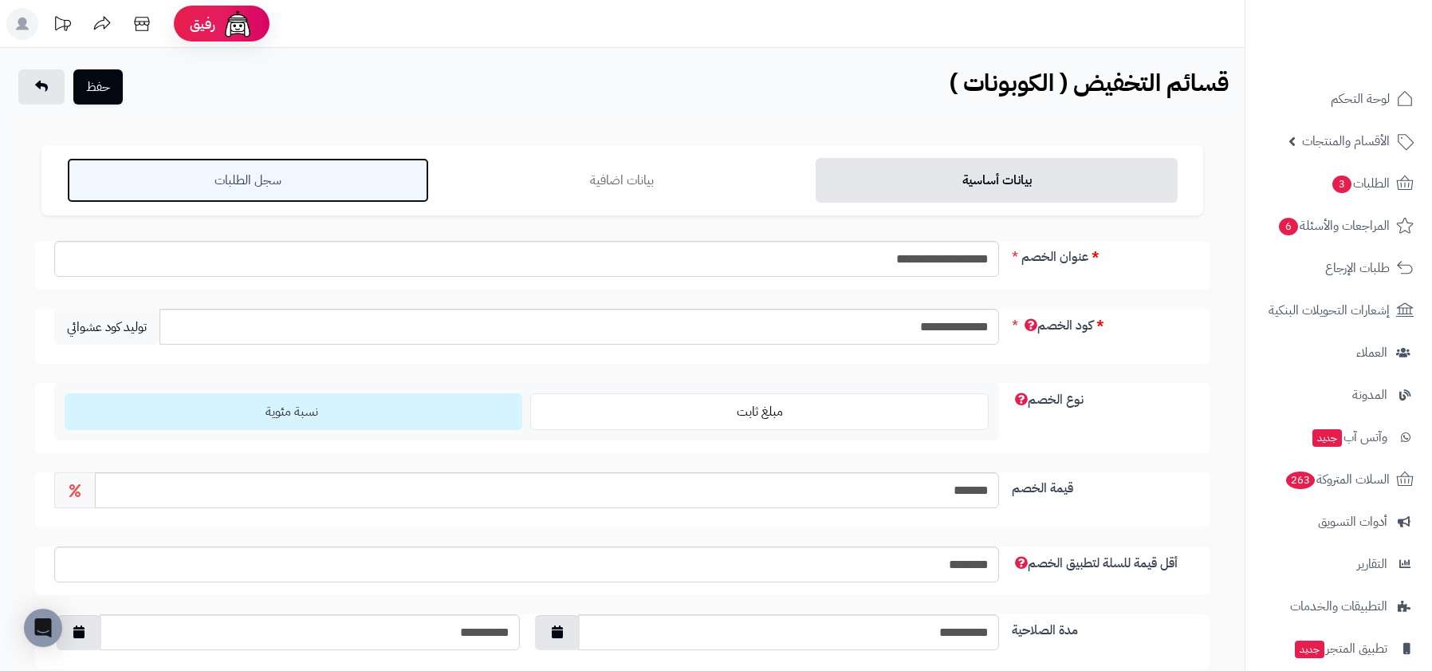
click at [347, 177] on link "سجل الطلبات" at bounding box center [248, 180] width 362 height 45
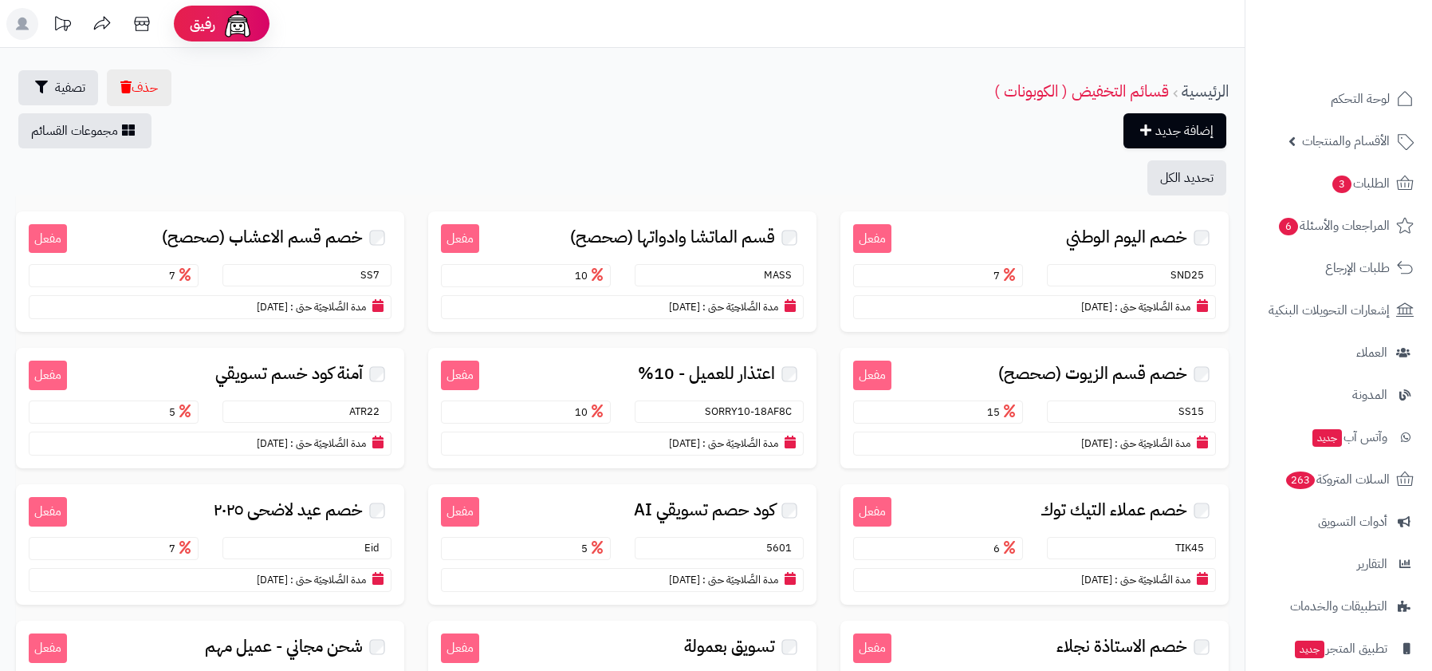
scroll to position [63, 0]
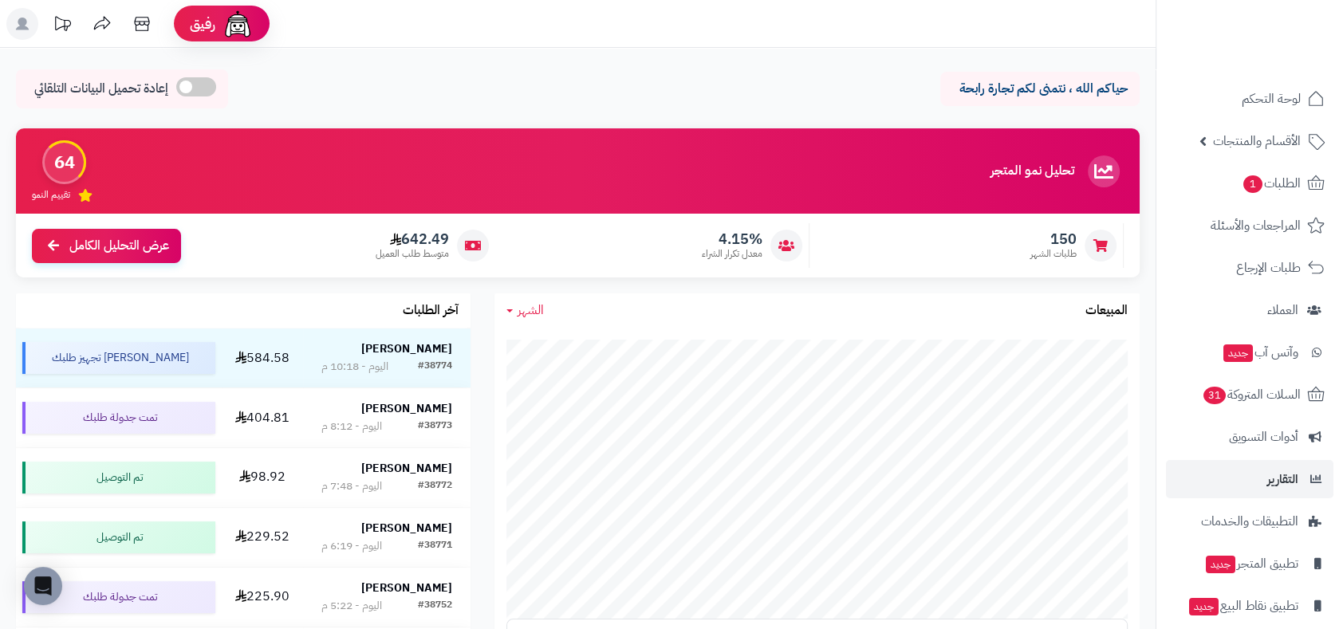
scroll to position [58, 0]
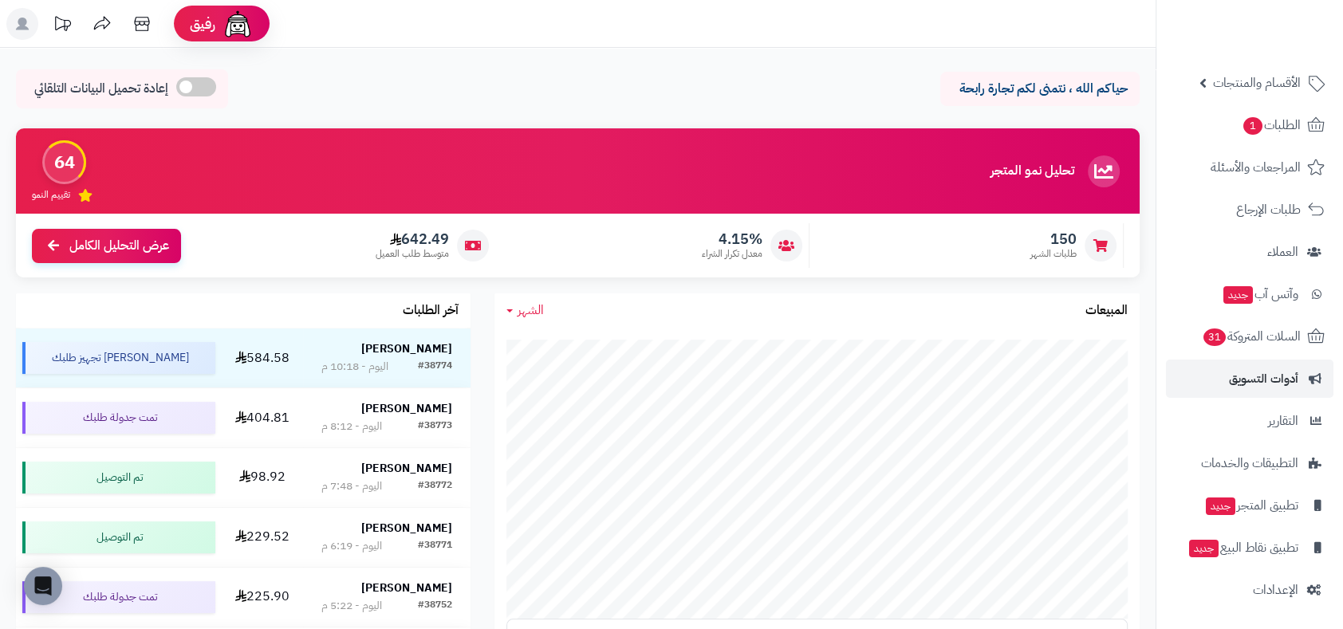
click at [1292, 384] on span "أدوات التسويق" at bounding box center [1263, 379] width 69 height 22
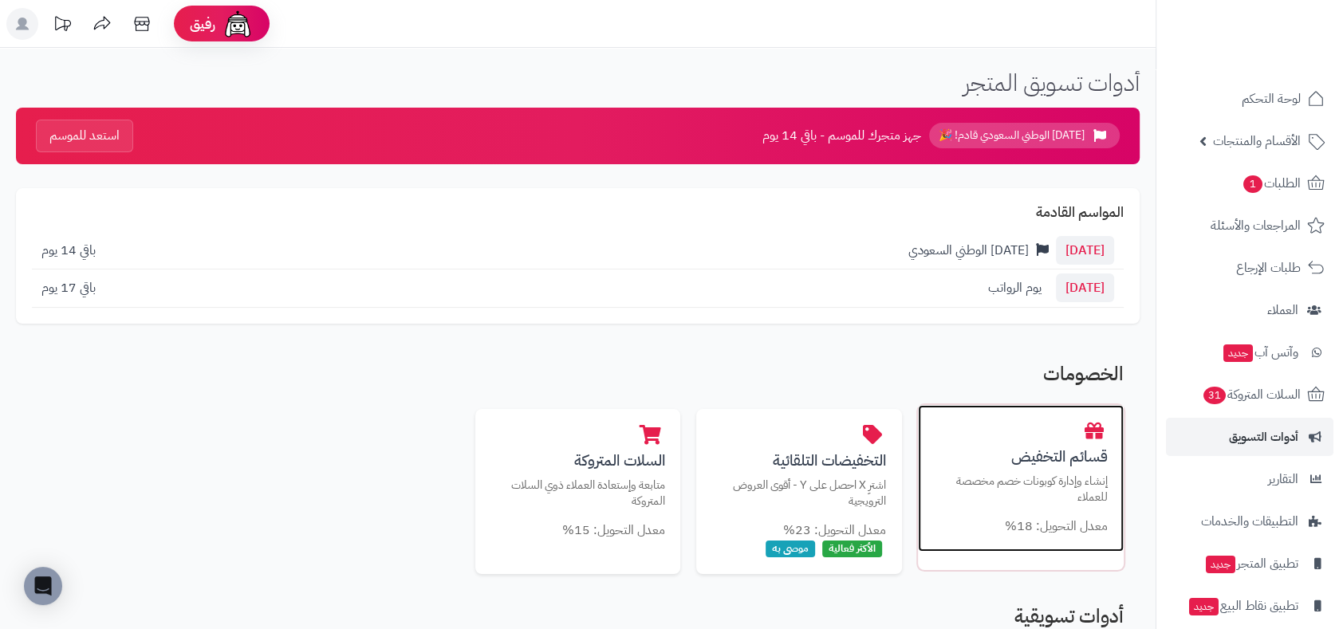
click at [1001, 450] on h3 "قسائم التخفيض" at bounding box center [1021, 456] width 174 height 17
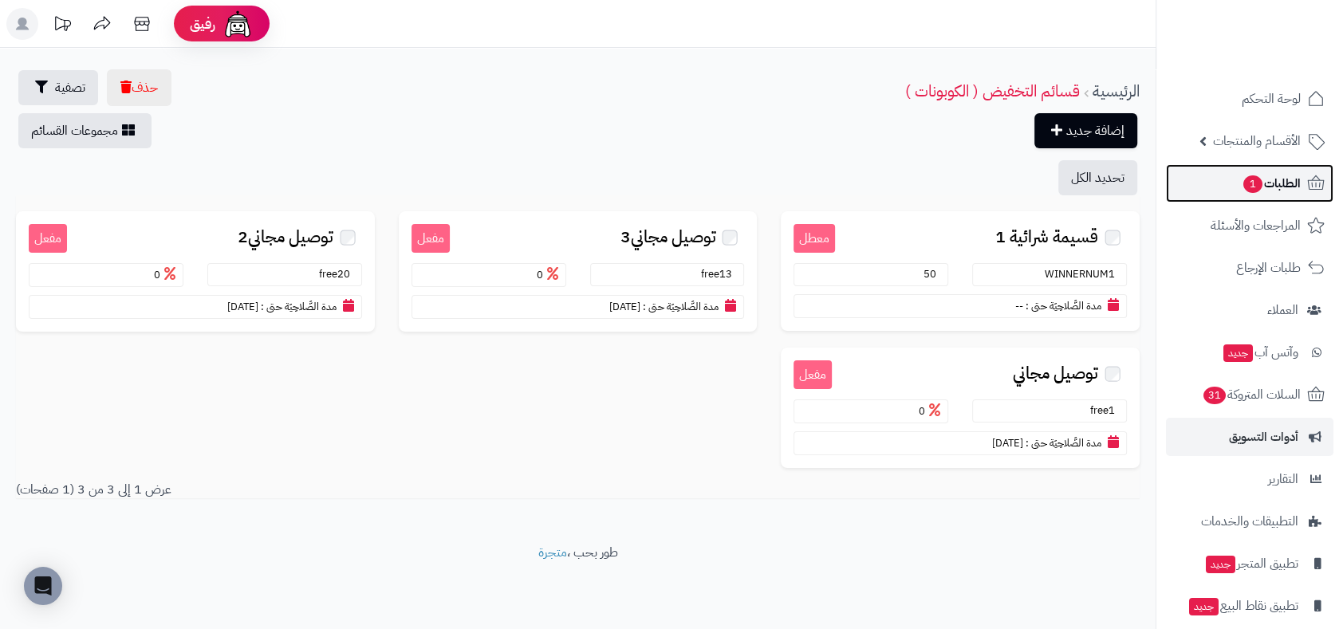
click at [1292, 186] on span "الطلبات 1" at bounding box center [1270, 183] width 59 height 22
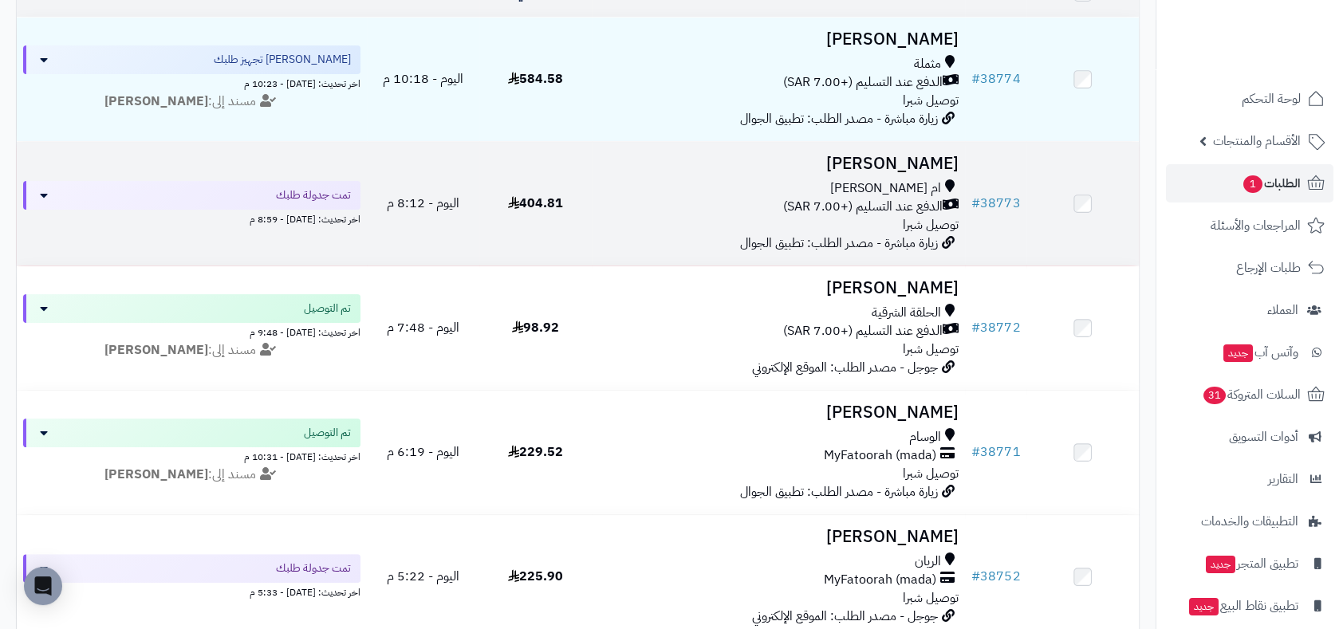
scroll to position [425, 0]
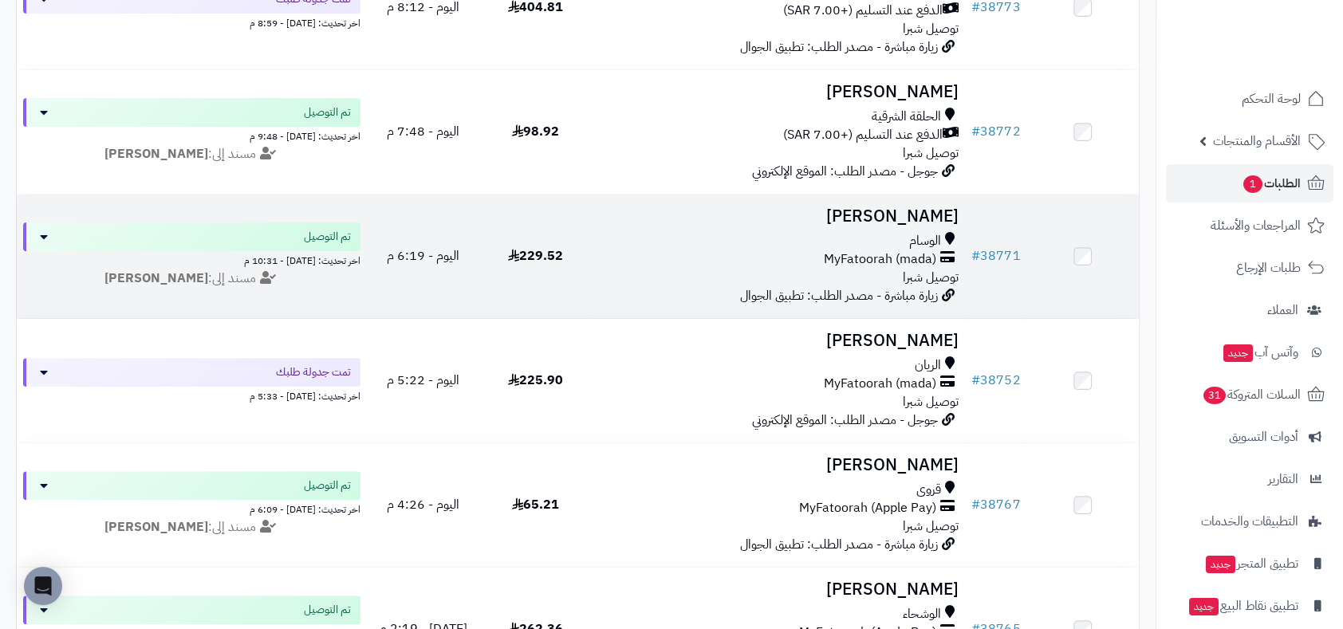
click at [915, 257] on span "MyFatoorah (mada)" at bounding box center [880, 259] width 112 height 18
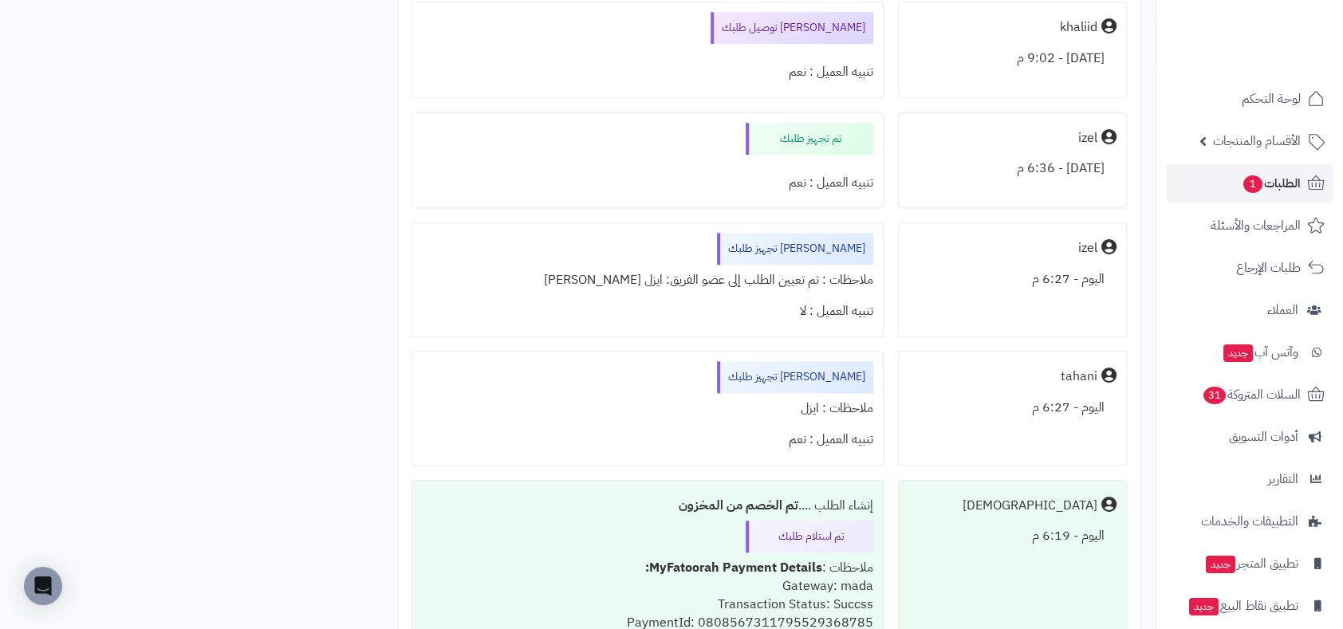
scroll to position [1632, 0]
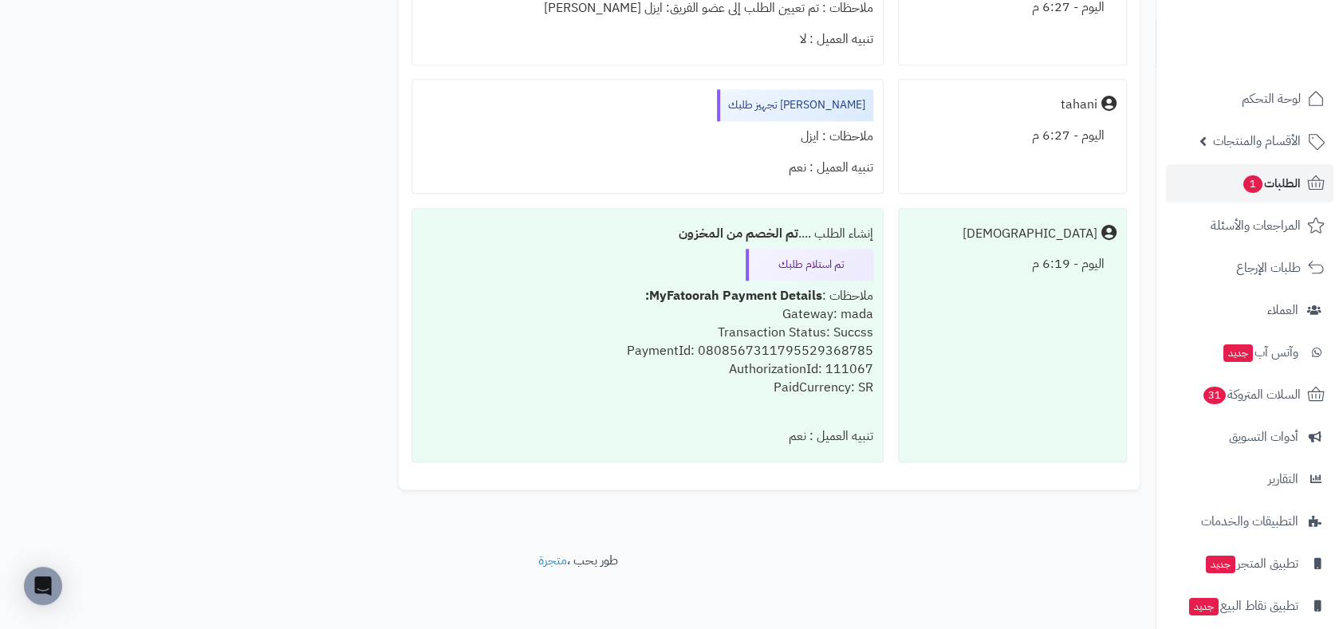
click at [789, 363] on div "ملاحظات : MyFatoorah Payment Details: Gateway: mada Transaction Status: Succss …" at bounding box center [647, 351] width 451 height 140
click at [704, 383] on div "ملاحظات : MyFatoorah Payment Details: Gateway: mada Transaction Status: Succss …" at bounding box center [647, 351] width 451 height 140
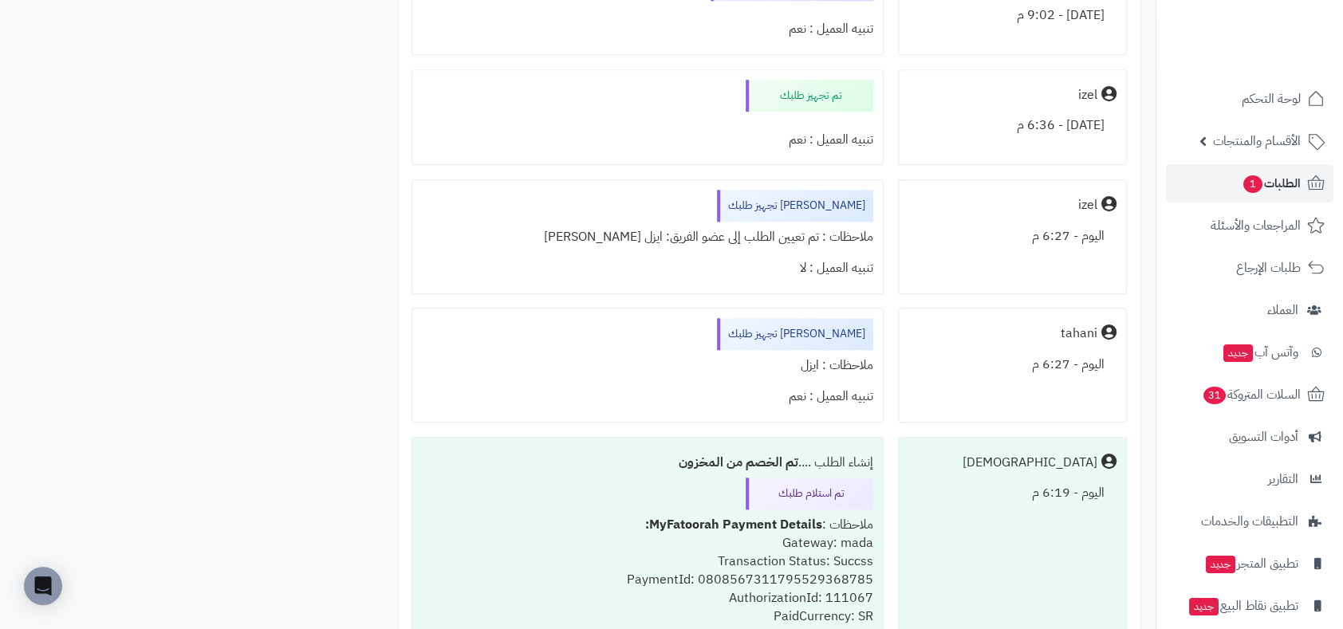
scroll to position [1350, 0]
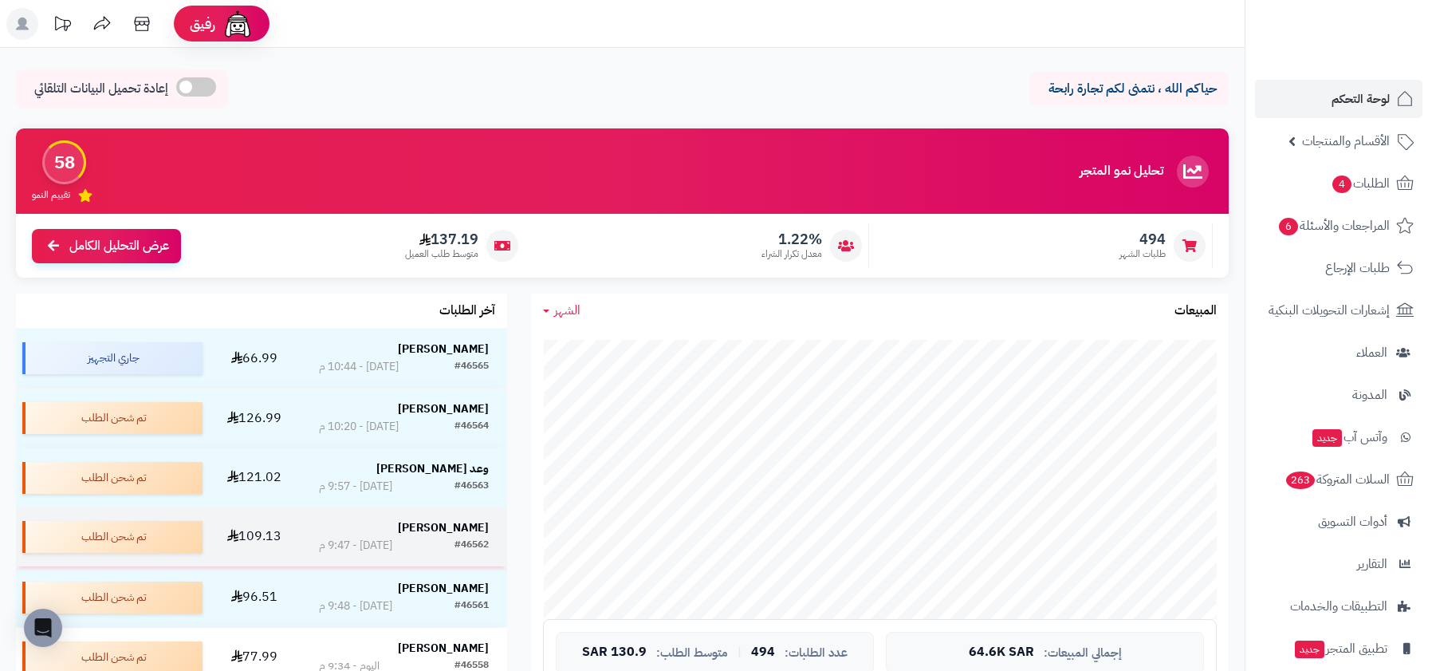
click at [458, 540] on div "#46562" at bounding box center [471, 545] width 34 height 16
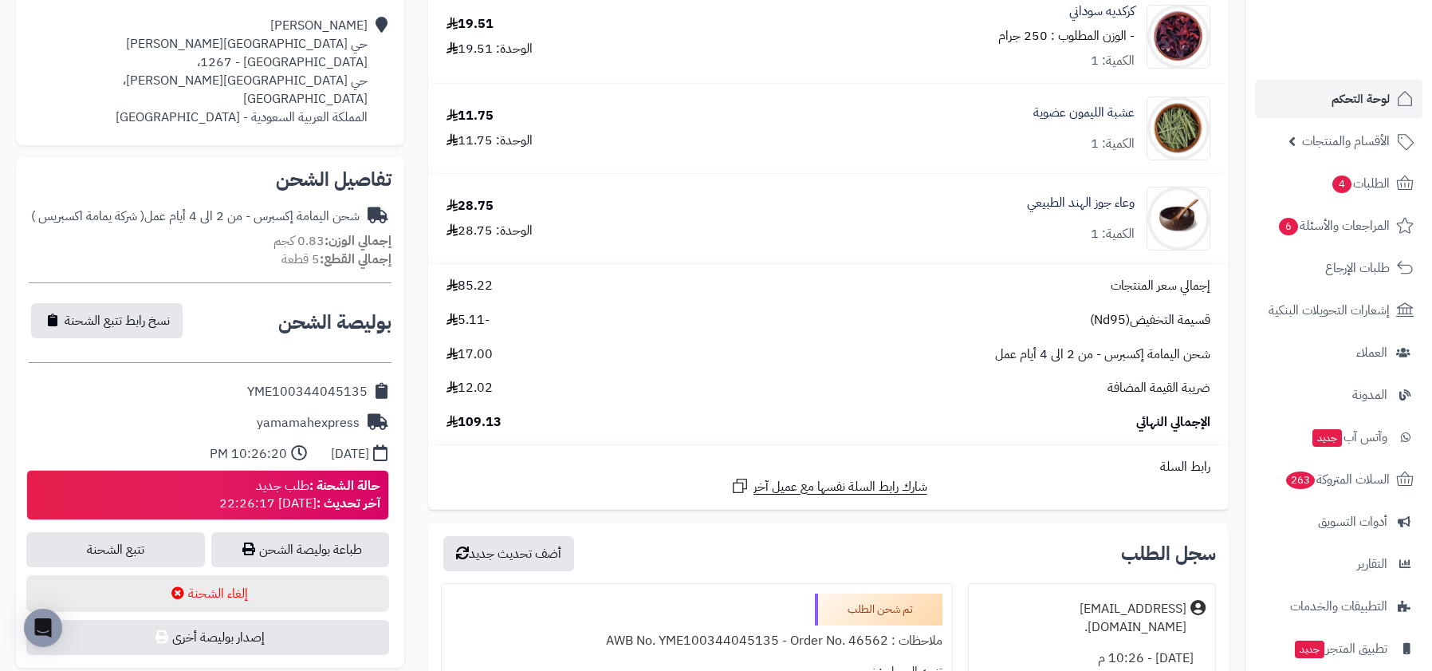
scroll to position [448, 0]
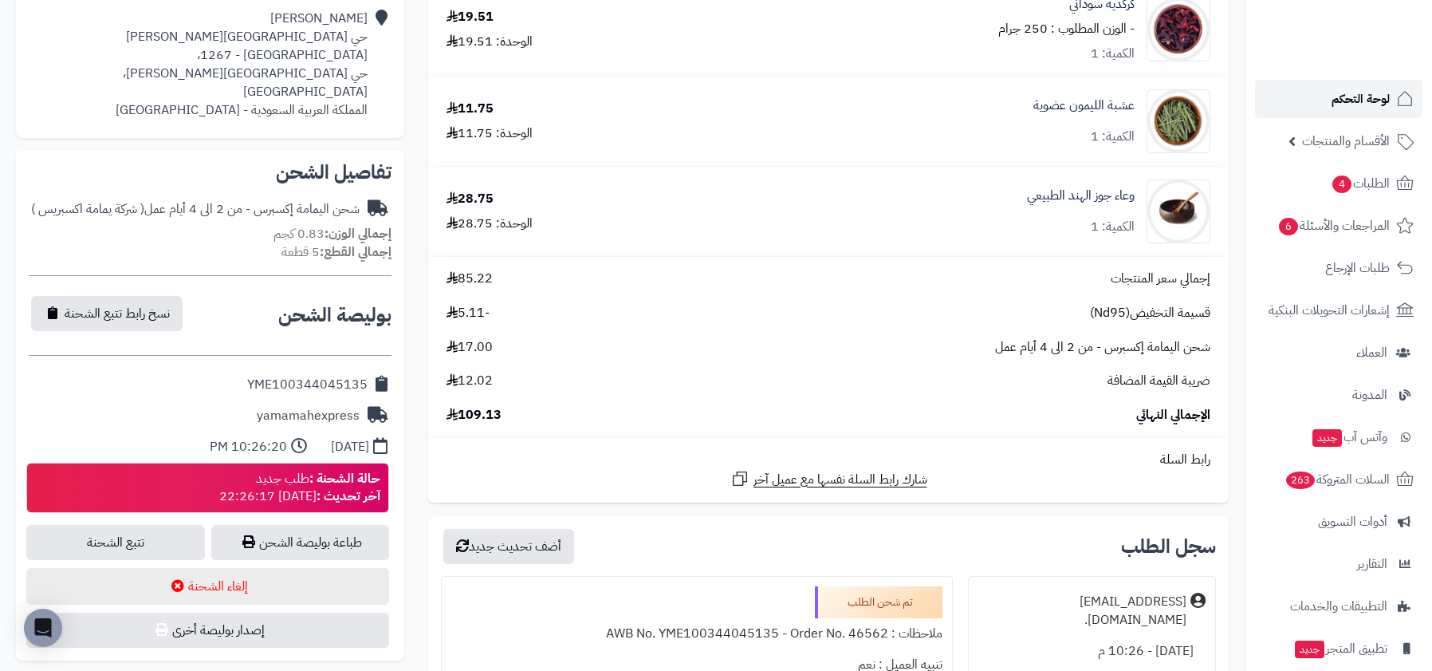
click at [1373, 111] on link "لوحة التحكم" at bounding box center [1338, 99] width 167 height 38
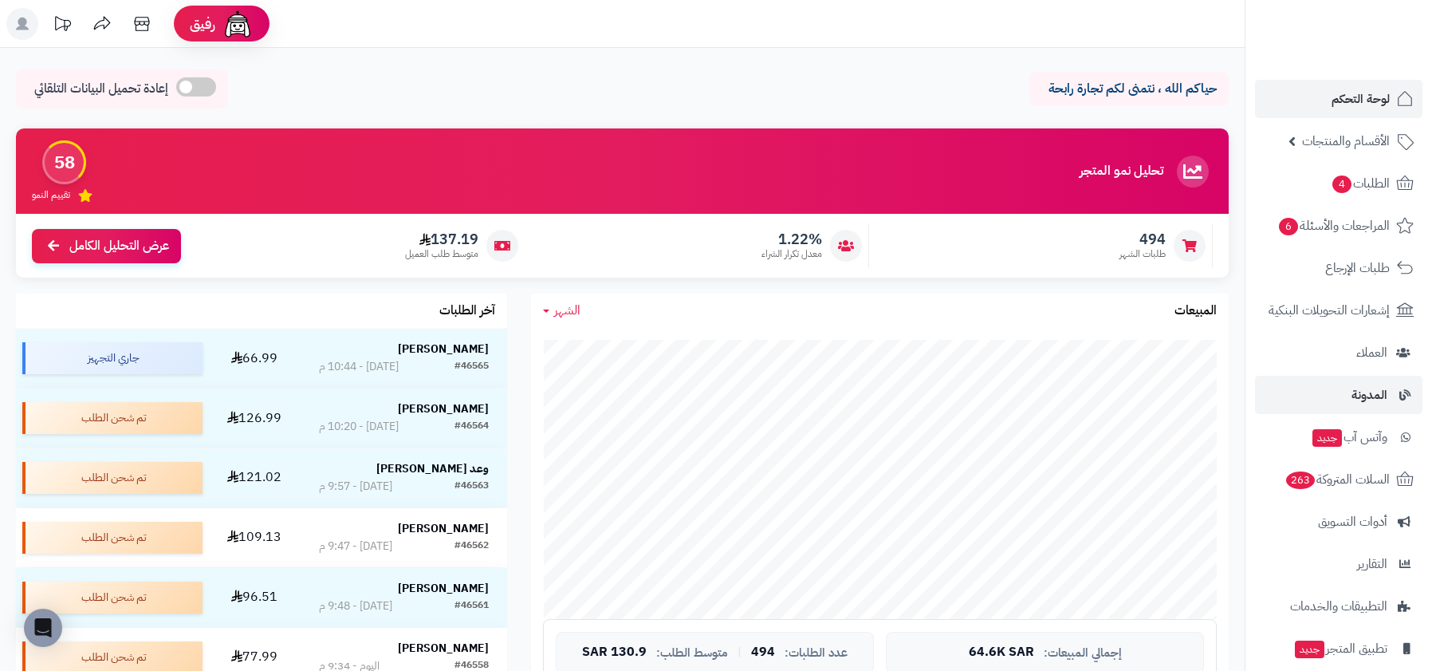
scroll to position [100, 0]
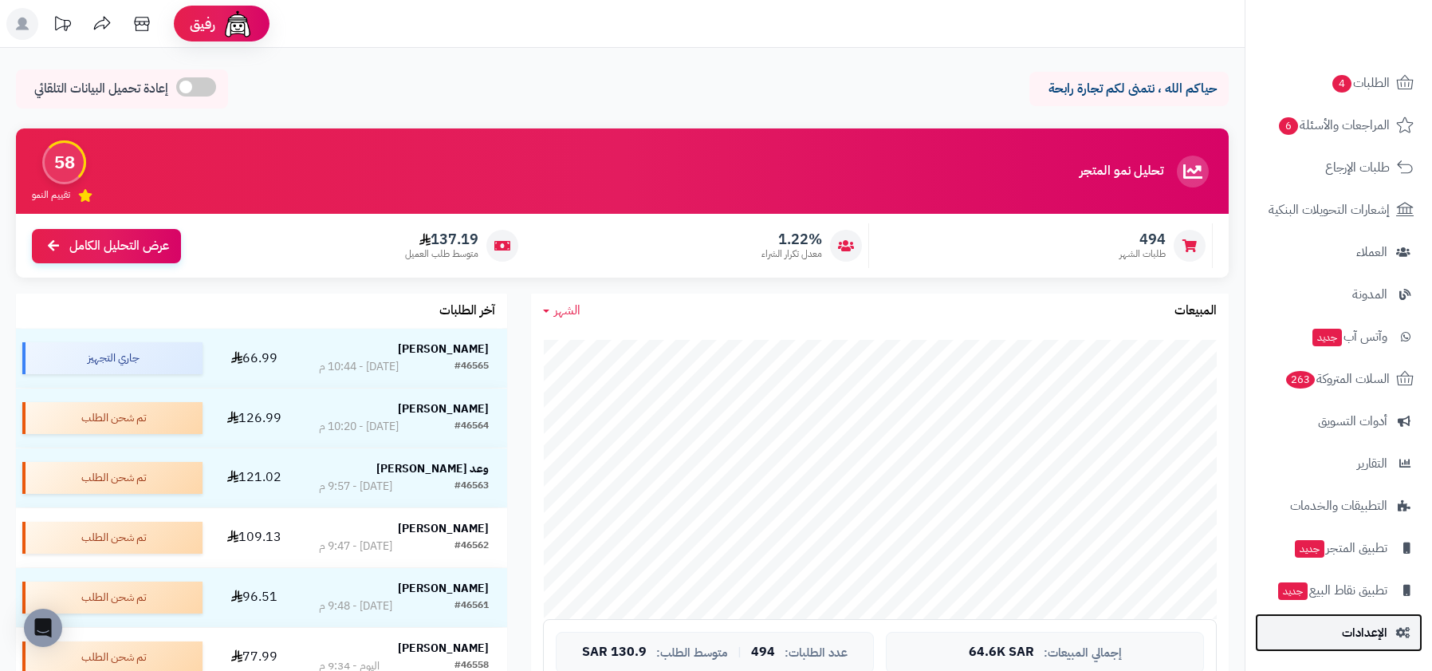
click at [1365, 638] on span "الإعدادات" at bounding box center [1364, 632] width 45 height 22
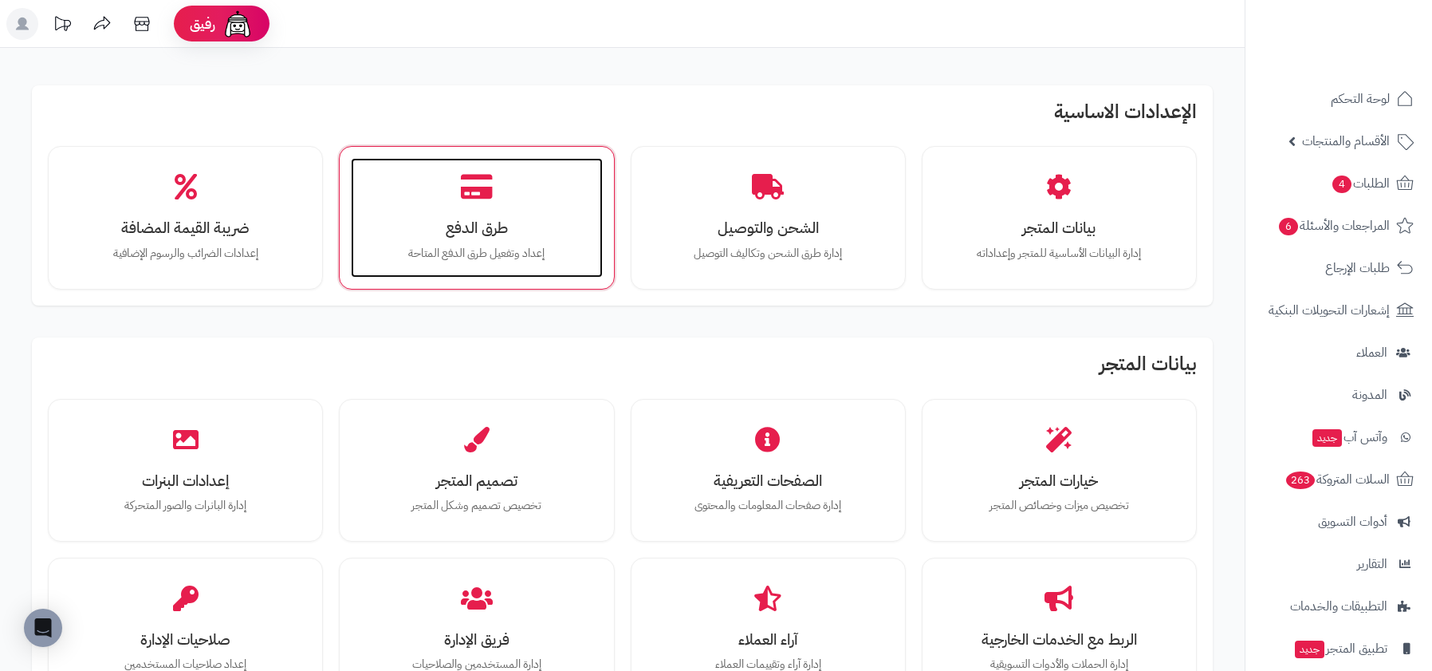
click at [551, 214] on div "طرق الدفع إعداد وتفعيل طرق الدفع المتاحة" at bounding box center [476, 218] width 251 height 120
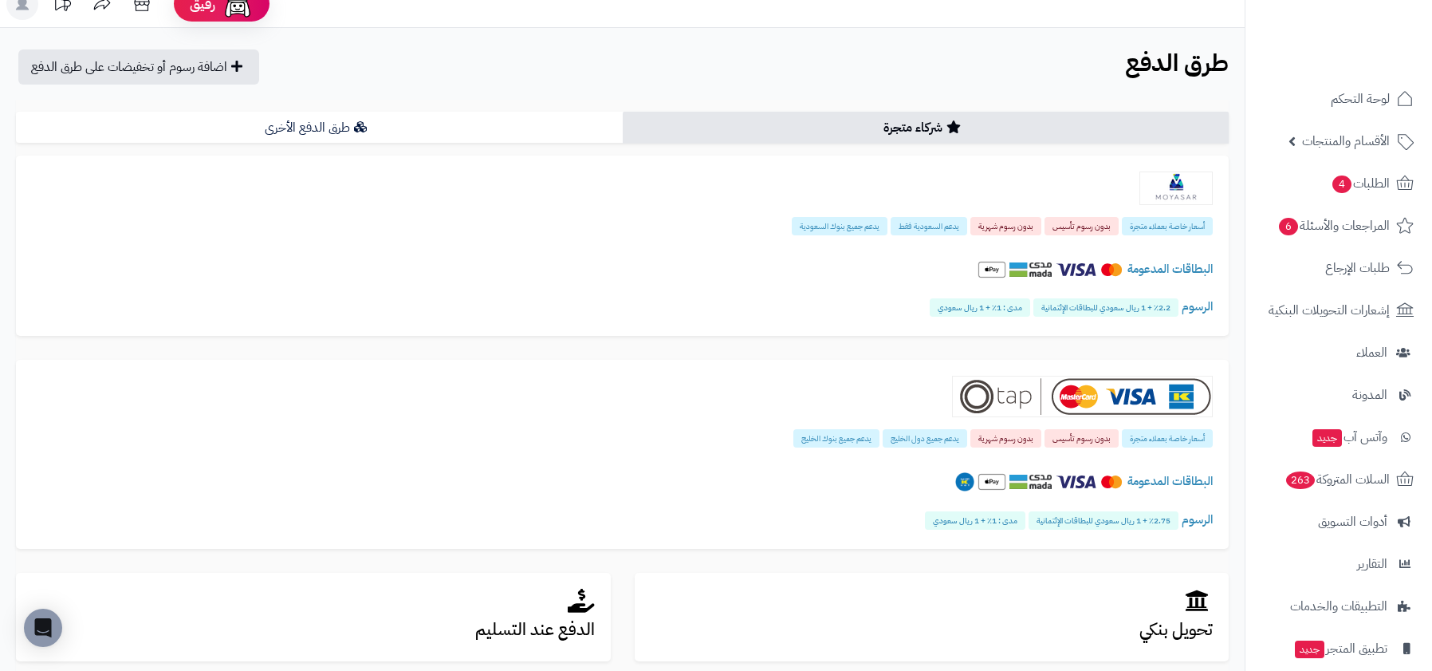
scroll to position [33, 0]
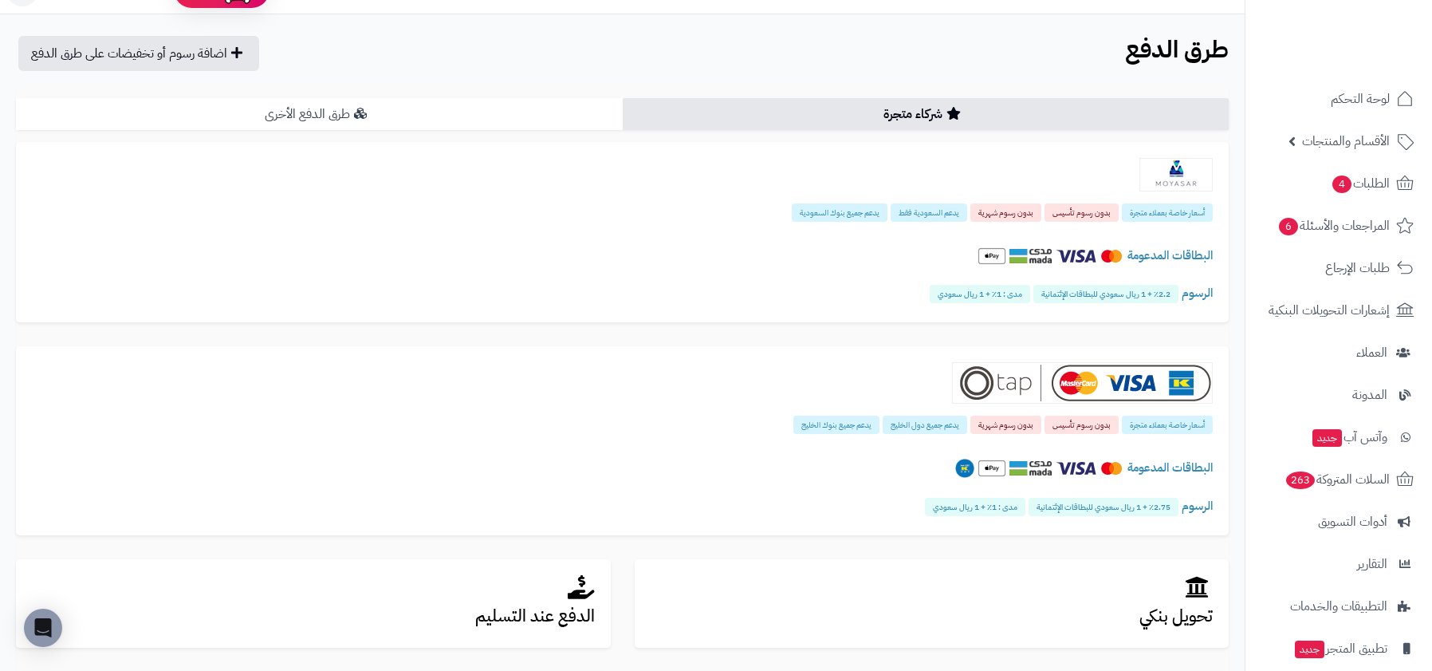
click at [534, 124] on link "طرق الدفع الأخرى" at bounding box center [319, 114] width 607 height 32
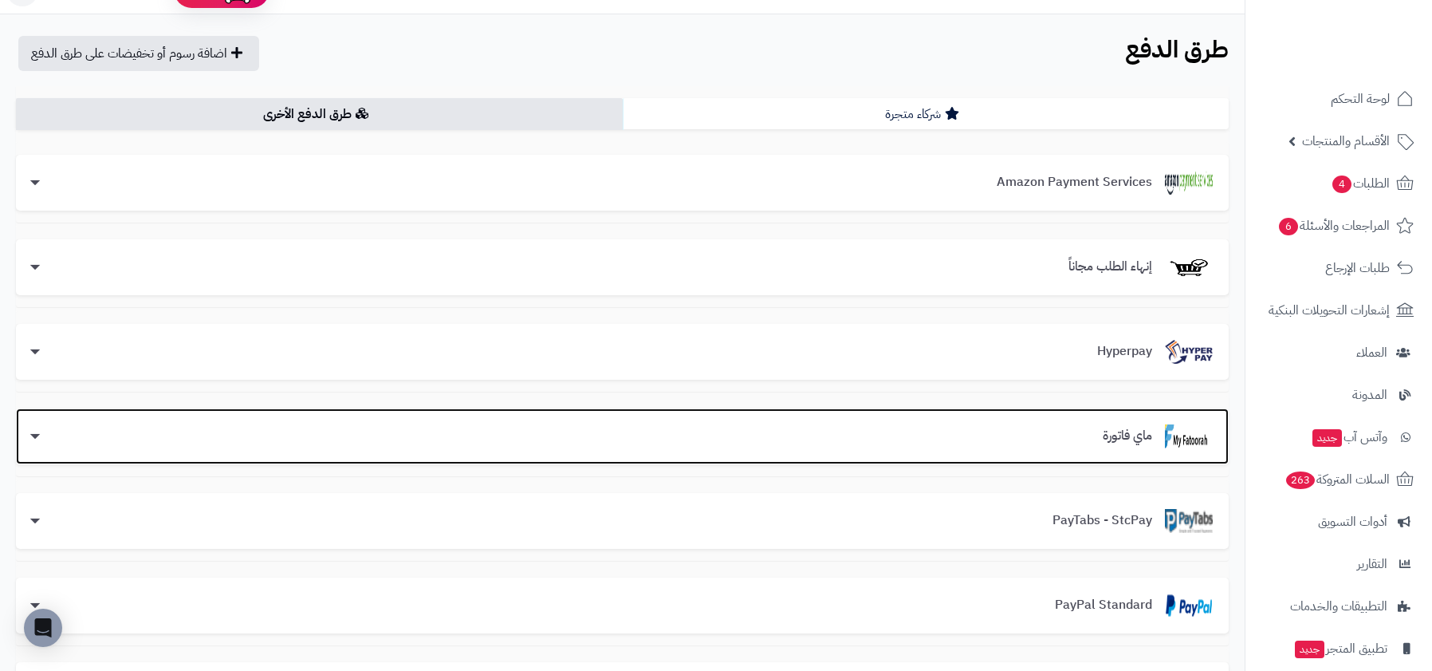
click at [1064, 463] on div "ماي فاتورة" at bounding box center [622, 436] width 1213 height 56
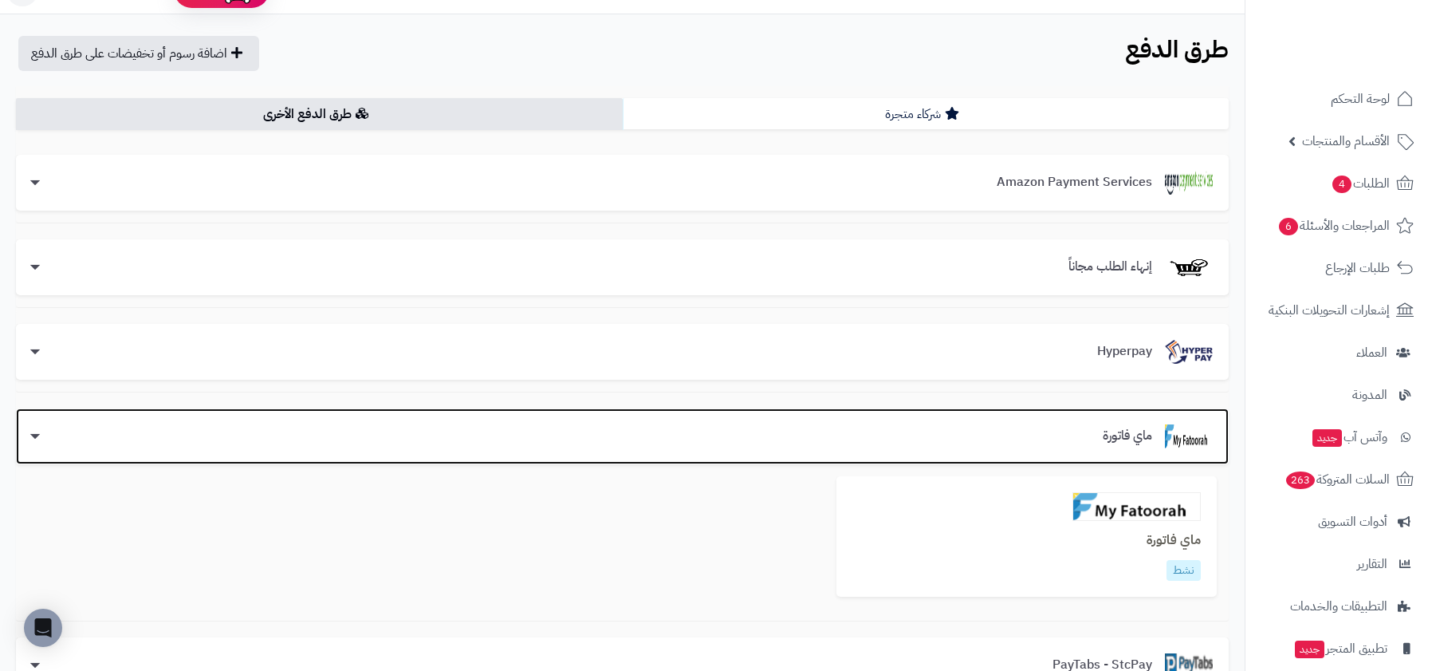
click at [1083, 531] on div "ماي فاتورة نشط" at bounding box center [1026, 536] width 380 height 120
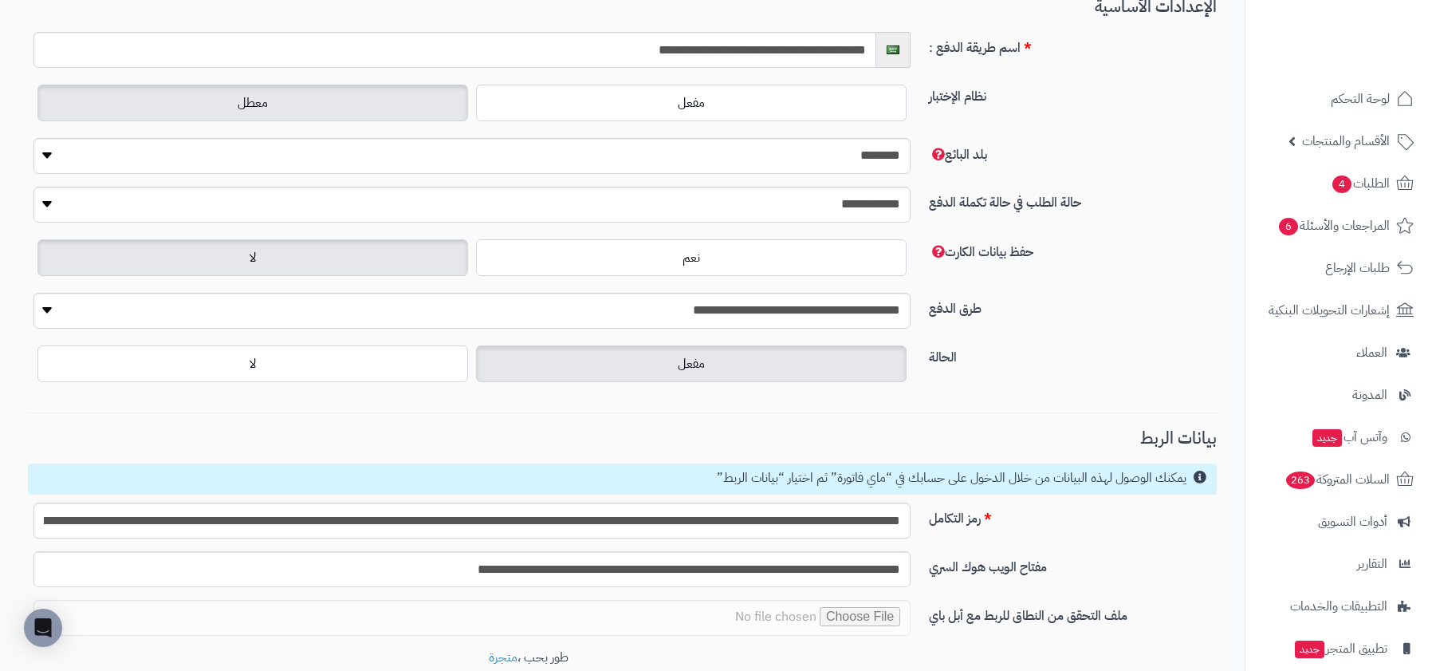
scroll to position [329, 0]
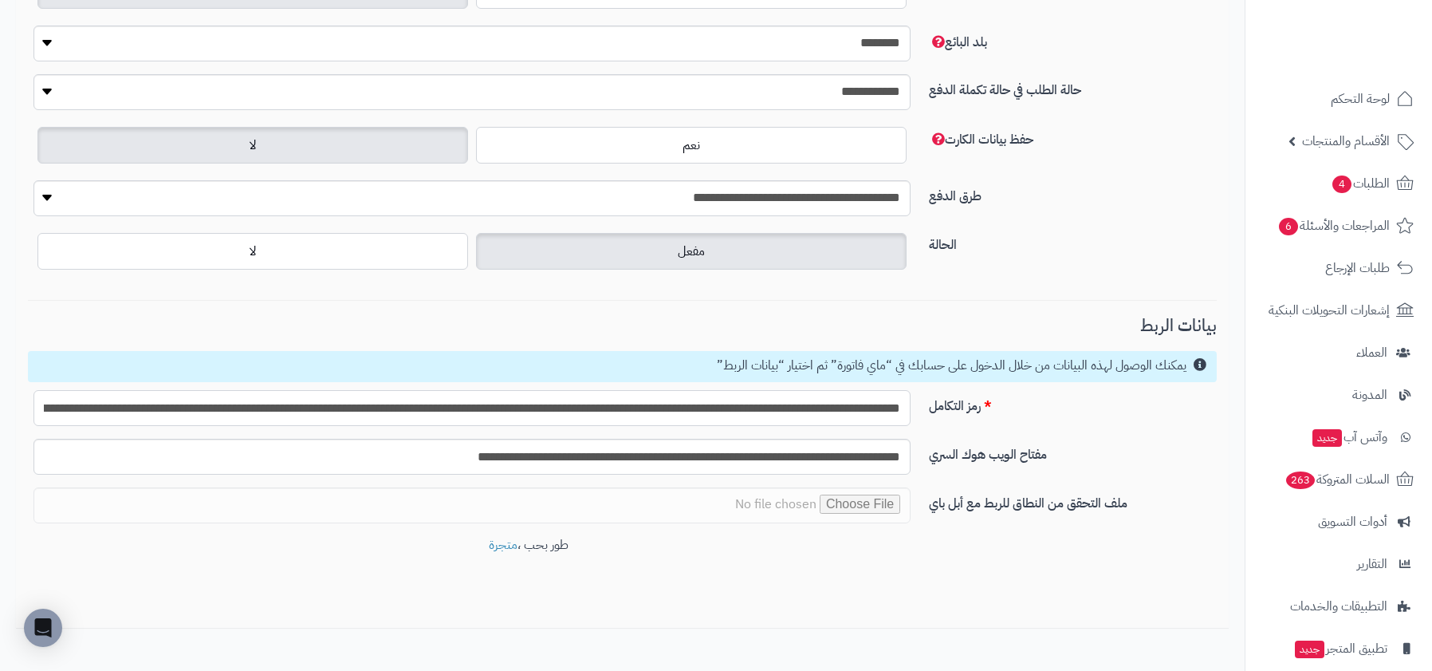
click at [797, 415] on input "**********" at bounding box center [471, 408] width 877 height 36
click at [861, 307] on div "**********" at bounding box center [622, 210] width 1189 height 651
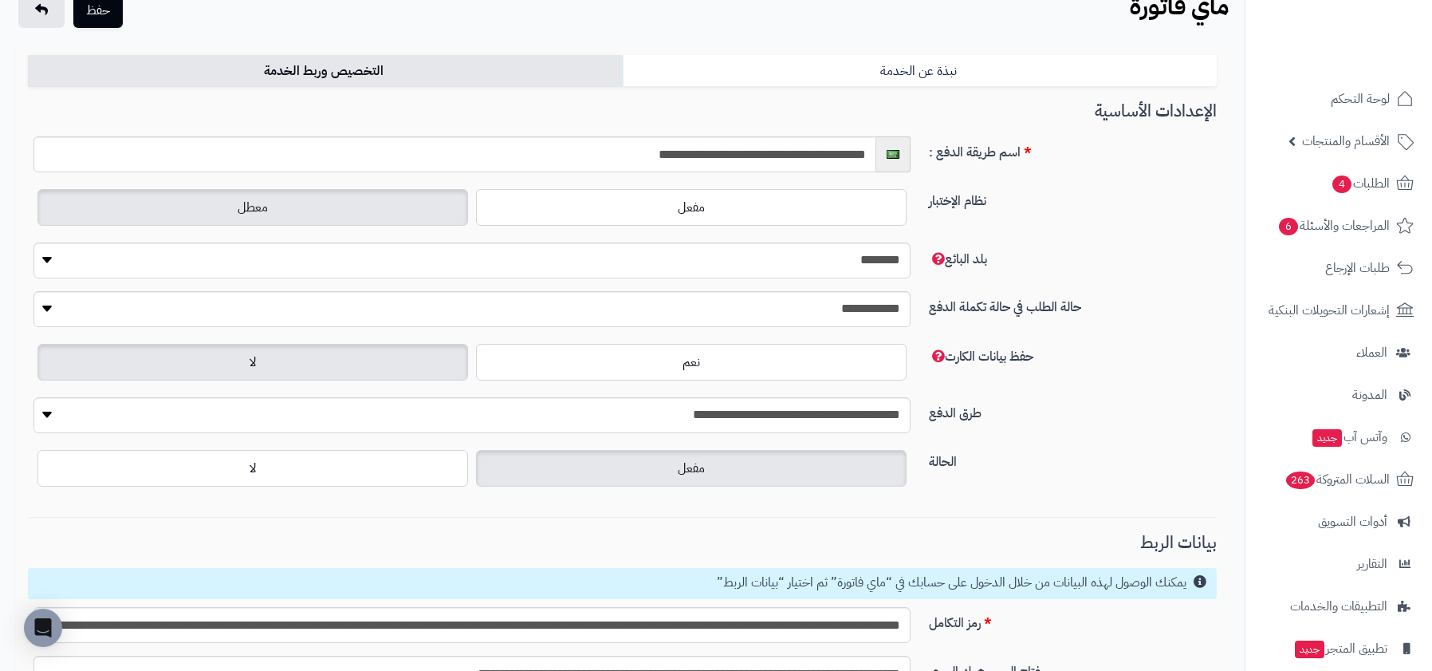
scroll to position [0, 0]
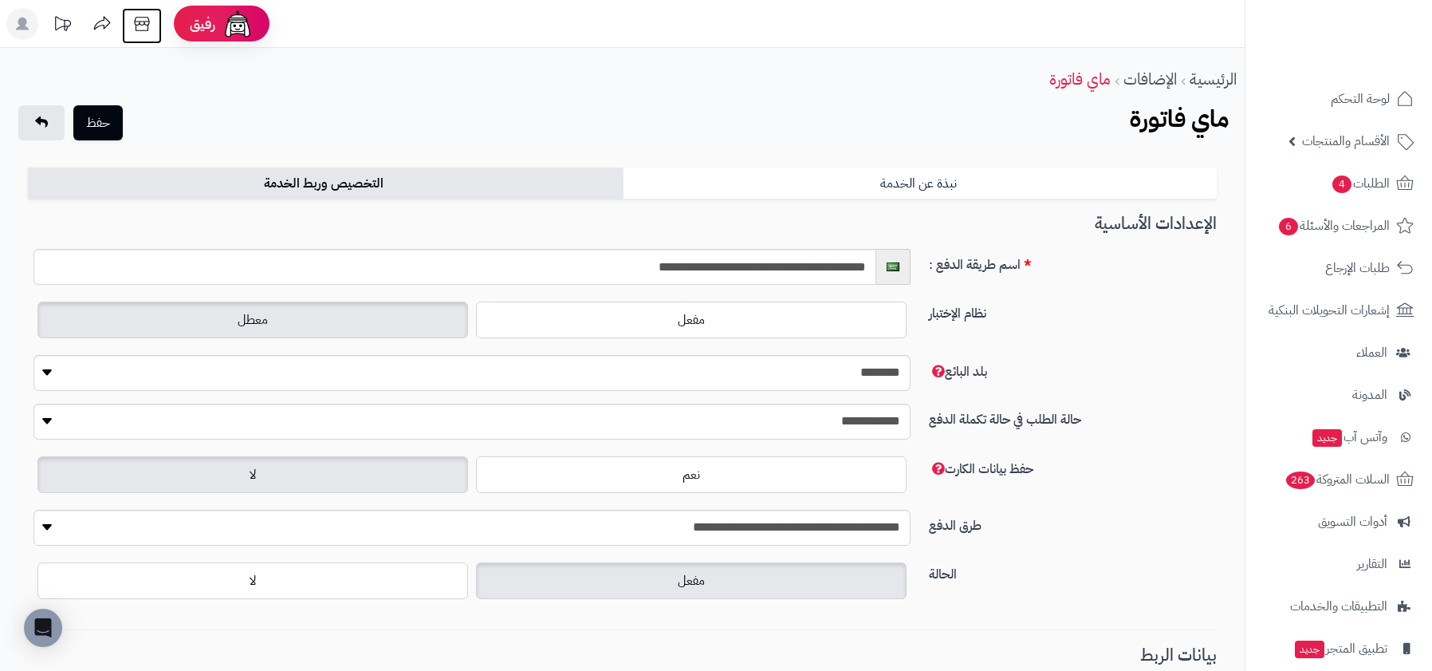
click at [151, 29] on icon at bounding box center [142, 24] width 32 height 32
click at [1335, 96] on span "لوحة التحكم" at bounding box center [1361, 99] width 58 height 22
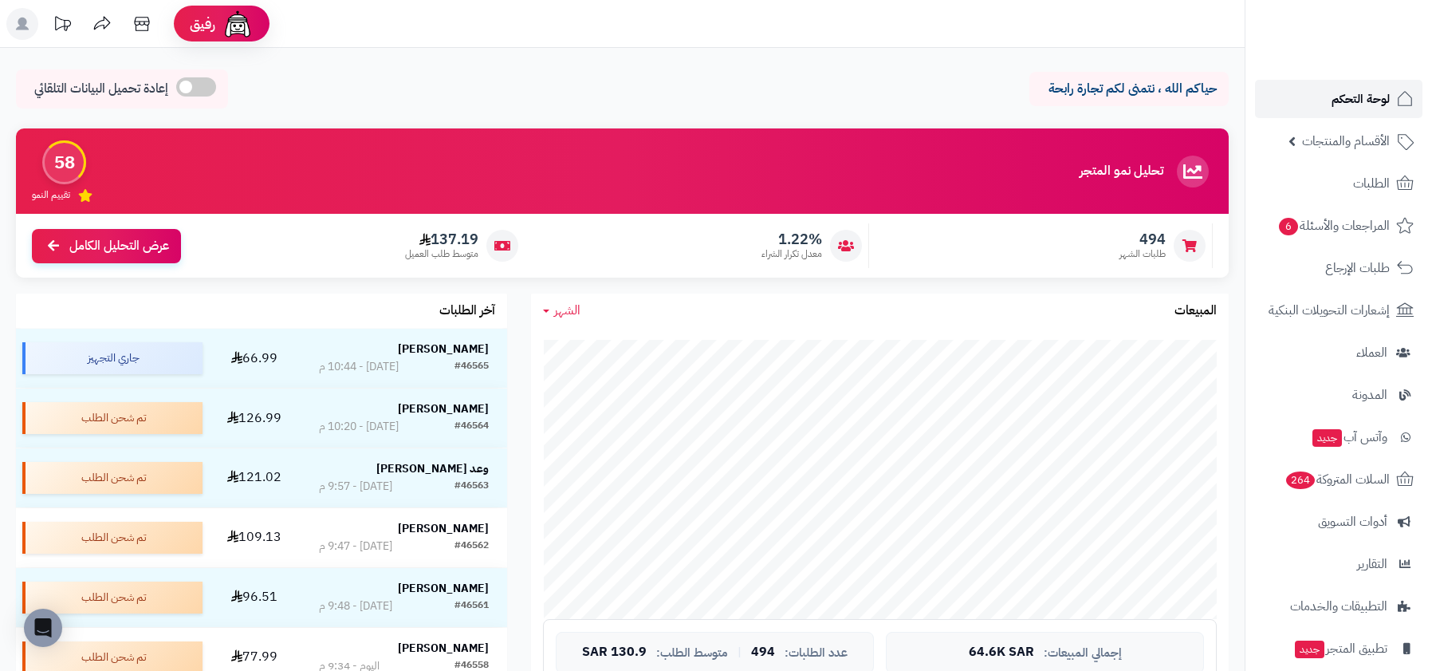
click at [1320, 89] on link "لوحة التحكم" at bounding box center [1338, 99] width 167 height 38
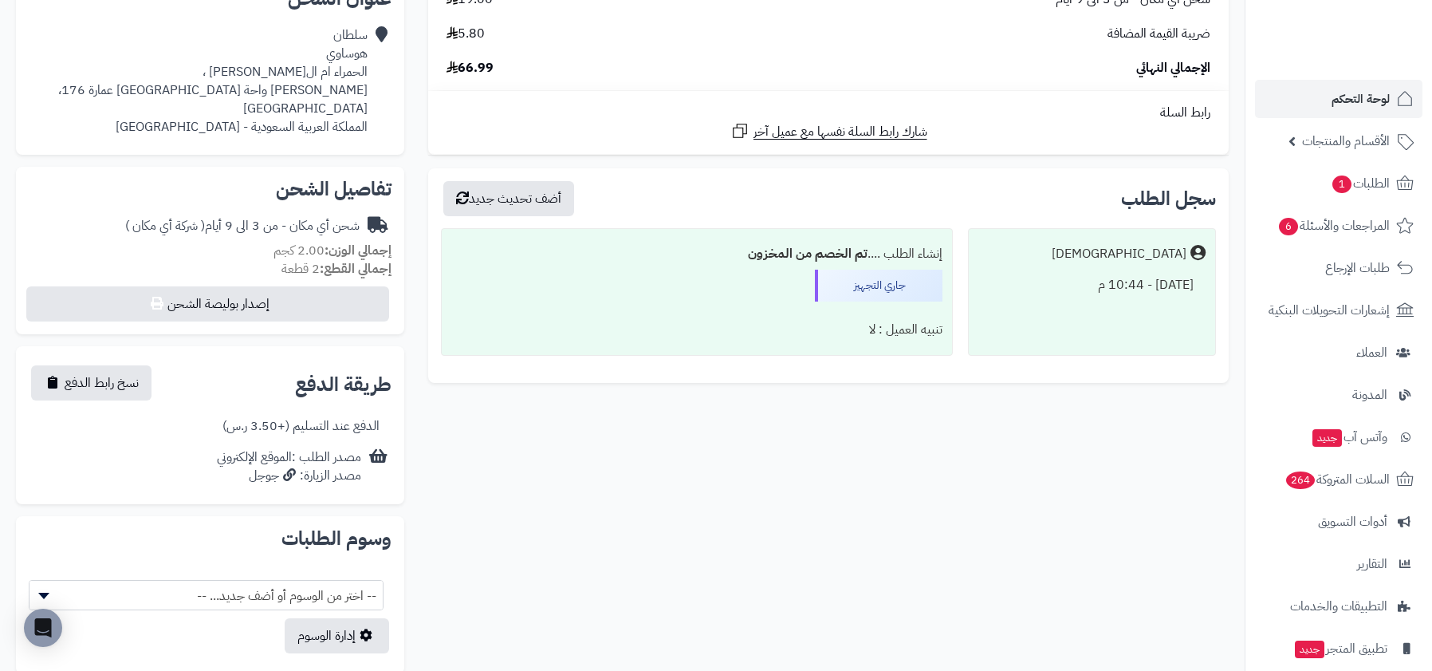
scroll to position [501, 0]
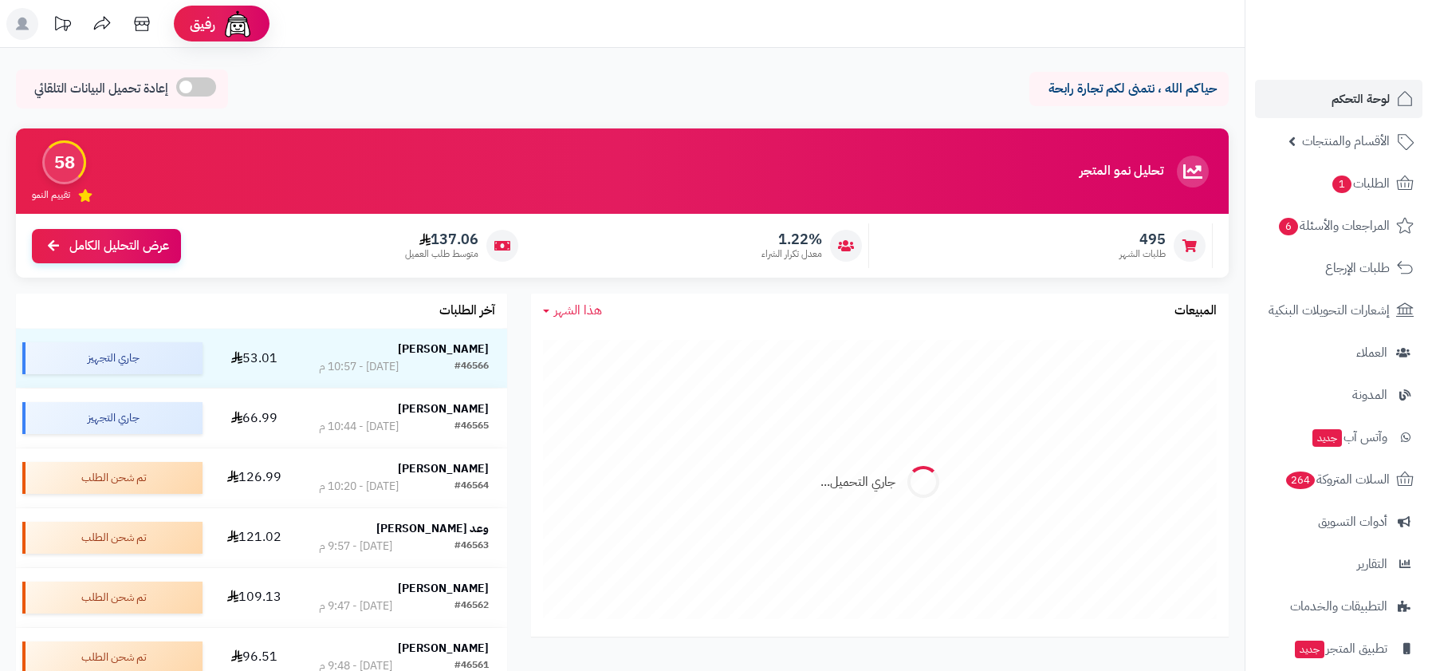
scroll to position [225, 0]
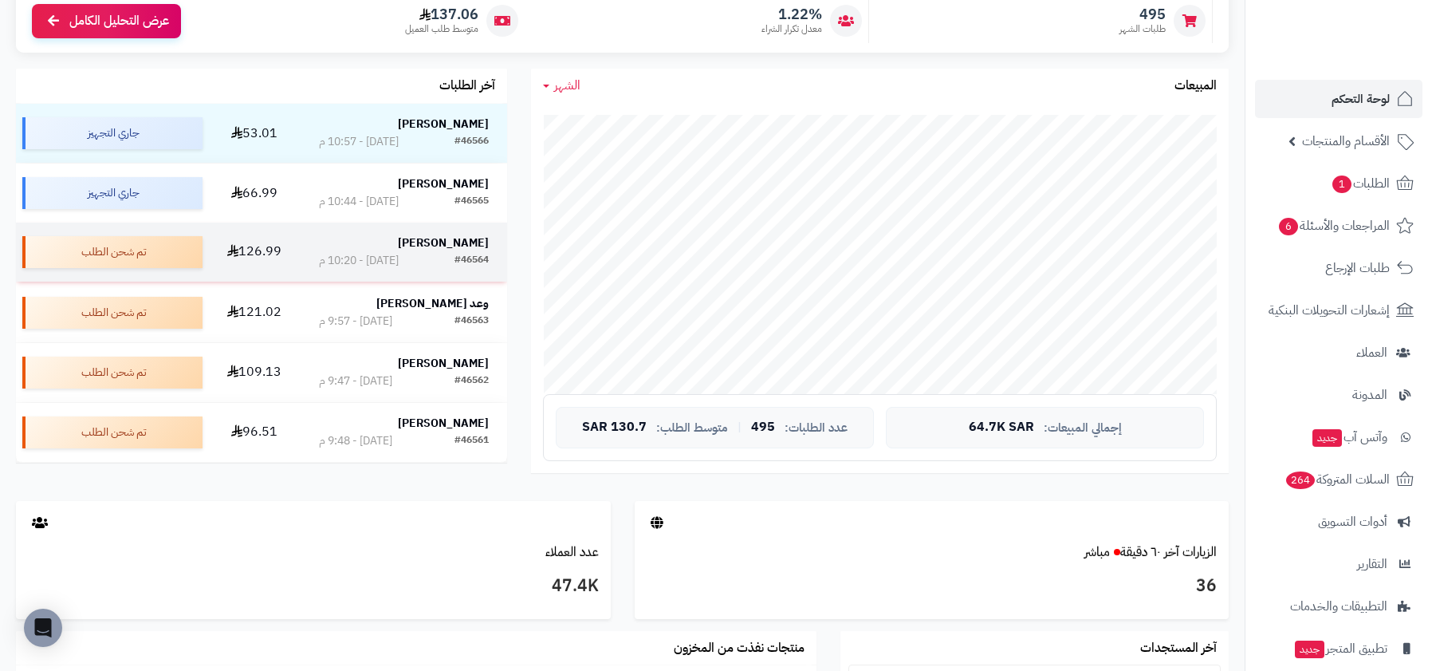
click at [462, 241] on strong "[PERSON_NAME]" at bounding box center [443, 242] width 91 height 17
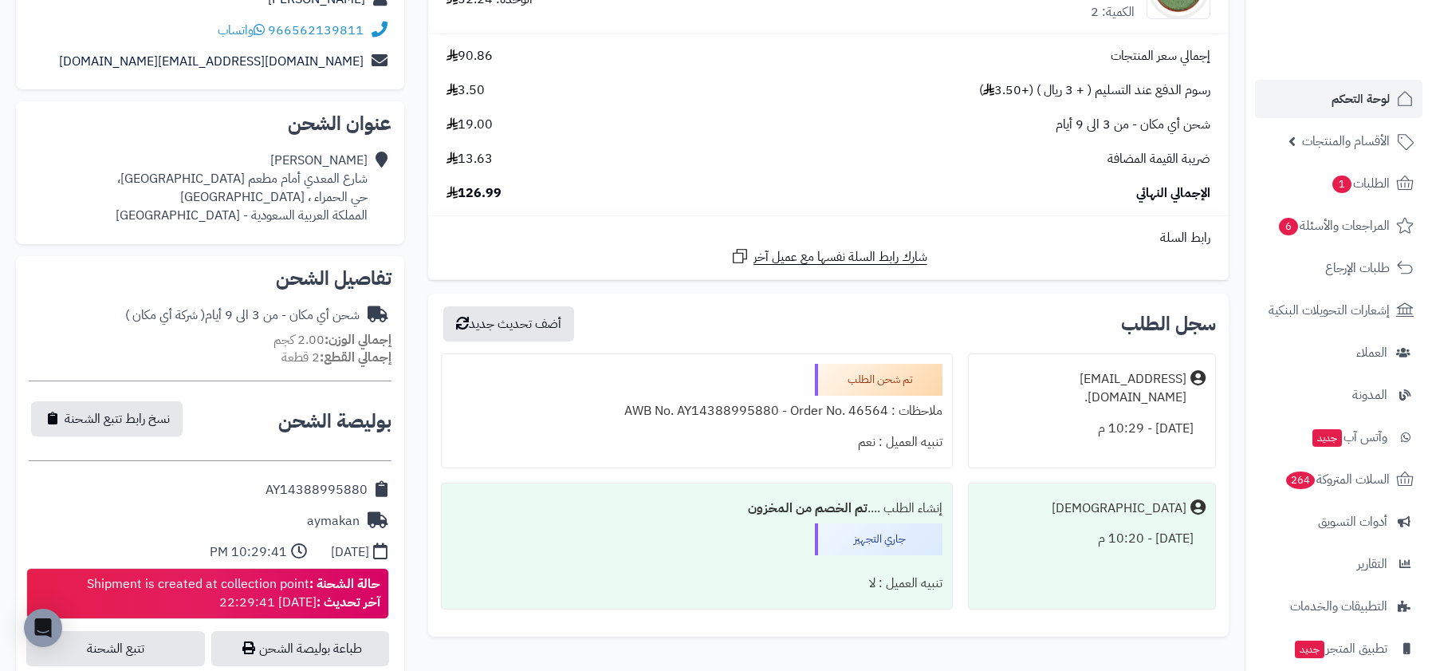
scroll to position [399, 0]
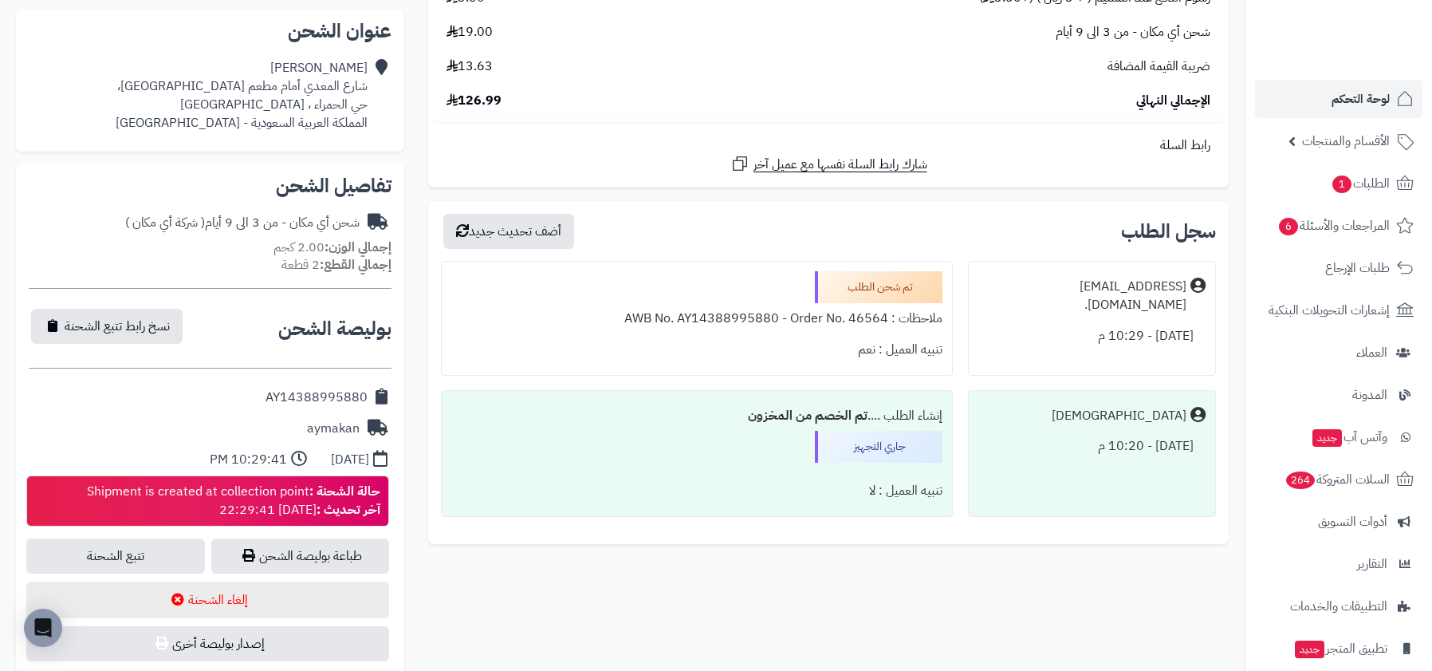
click at [675, 321] on div "ملاحظات : AWB No. AY14388995880 - Order No. 46564" at bounding box center [696, 318] width 491 height 31
click at [660, 363] on div "تنبيه العميل : نعم" at bounding box center [696, 349] width 491 height 31
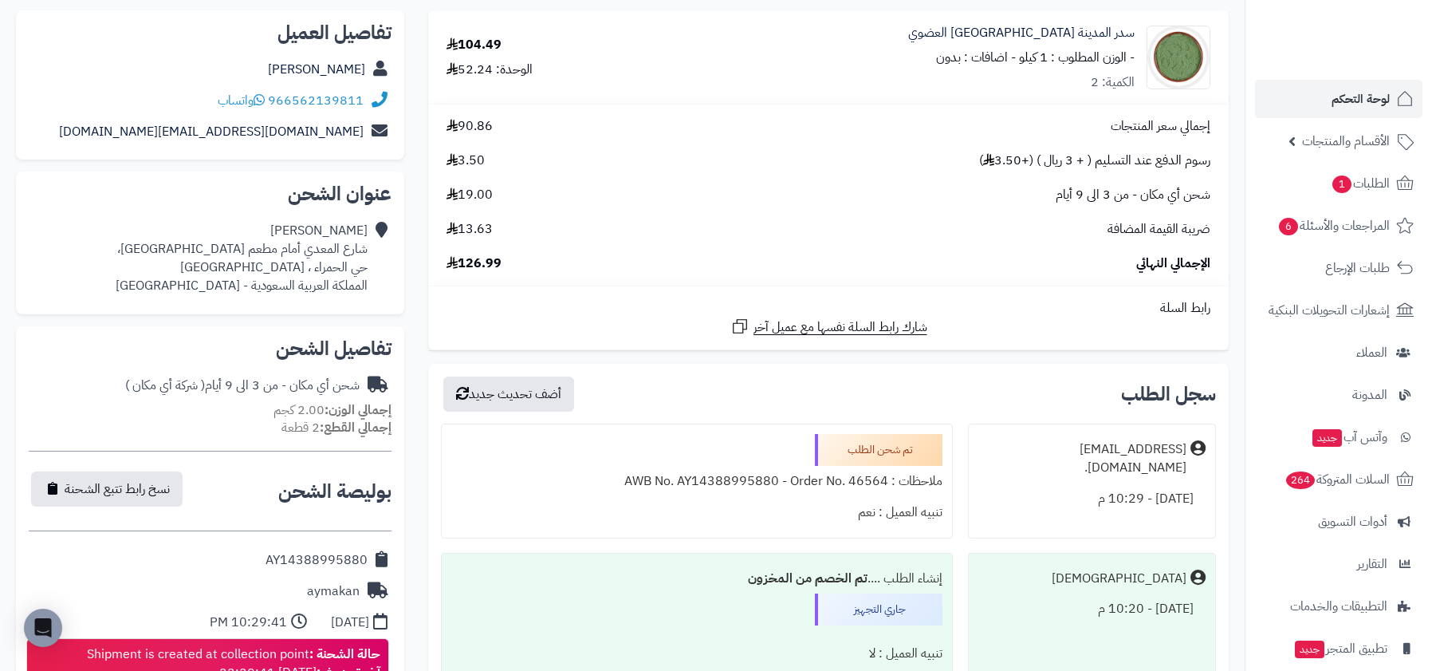
scroll to position [193, 0]
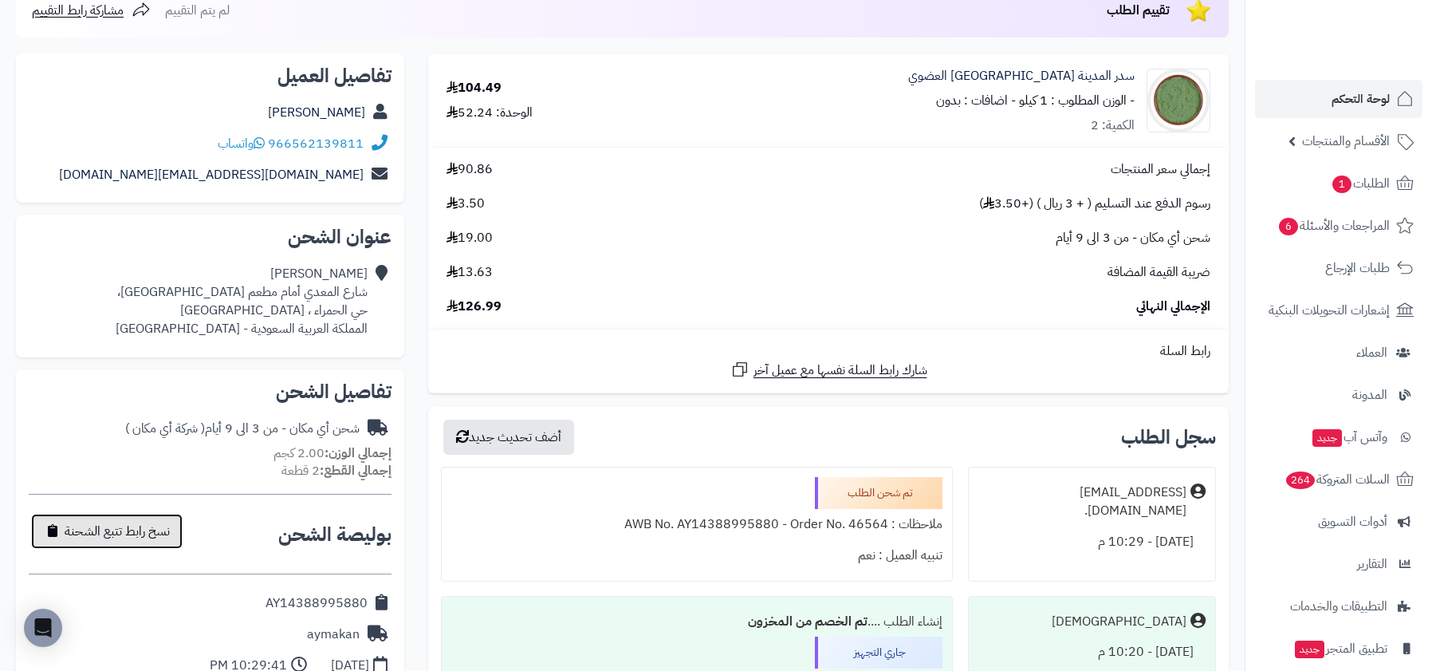
click at [103, 525] on span "نسخ رابط تتبع الشحنة" at bounding box center [117, 530] width 105 height 19
